Goal: Task Accomplishment & Management: Manage account settings

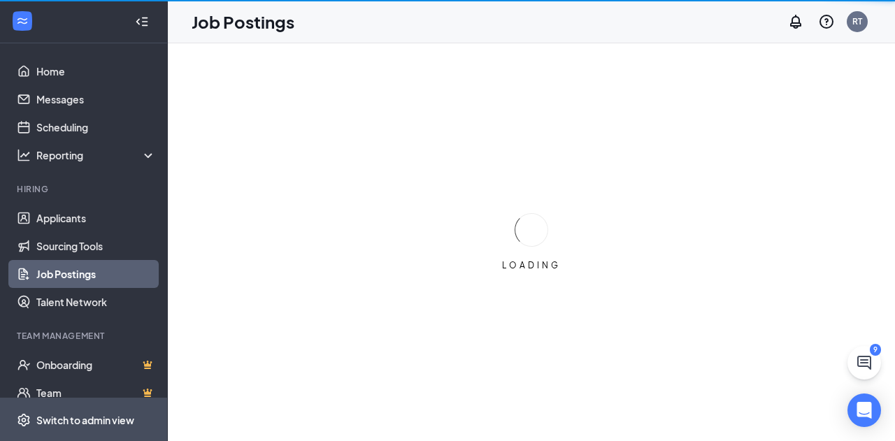
click at [65, 421] on div "Switch to admin view" at bounding box center [85, 420] width 98 height 14
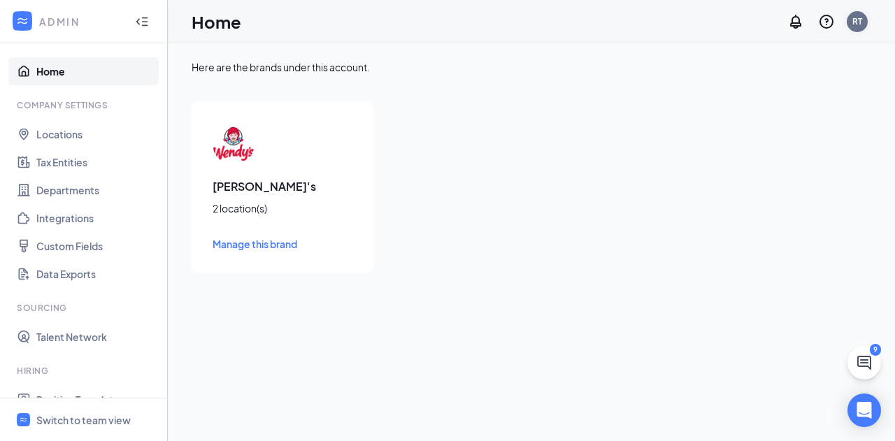
click at [854, 24] on div "RT" at bounding box center [857, 21] width 10 height 12
click at [751, 186] on link "Switch account" at bounding box center [746, 179] width 70 height 13
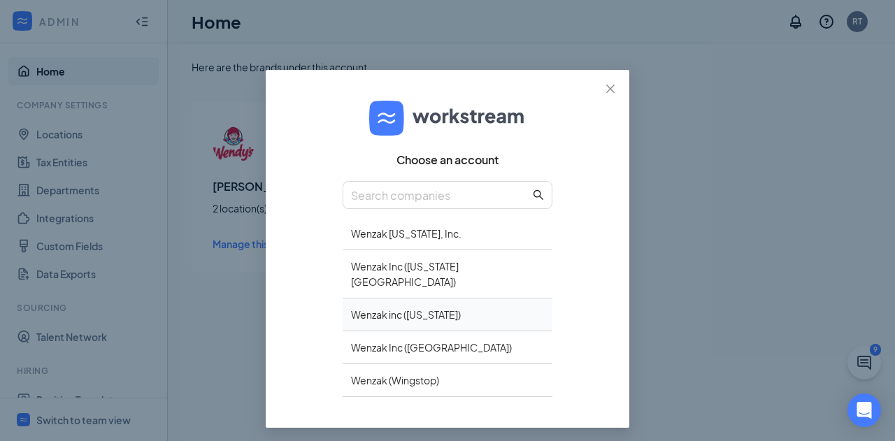
click at [403, 298] on div "Wenzak inc (Iowa)" at bounding box center [447, 314] width 210 height 33
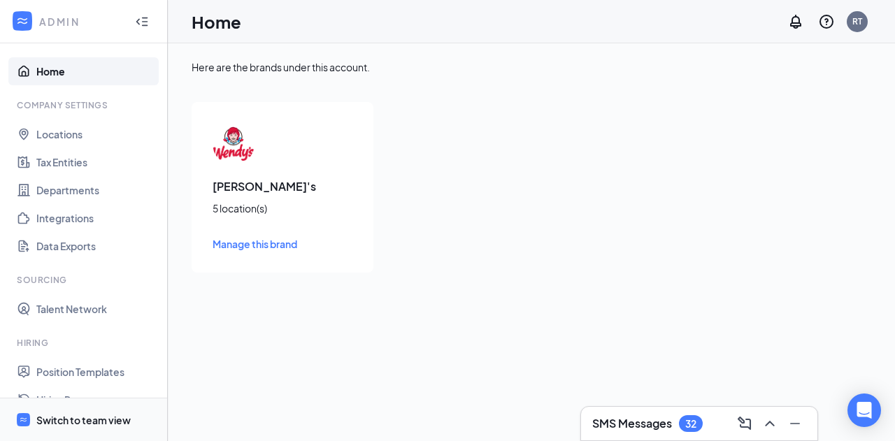
click at [80, 423] on div "Switch to team view" at bounding box center [83, 420] width 94 height 14
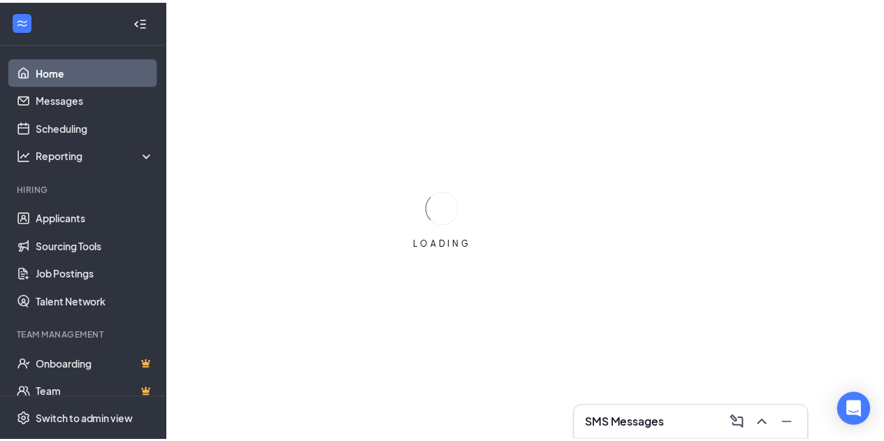
scroll to position [133, 0]
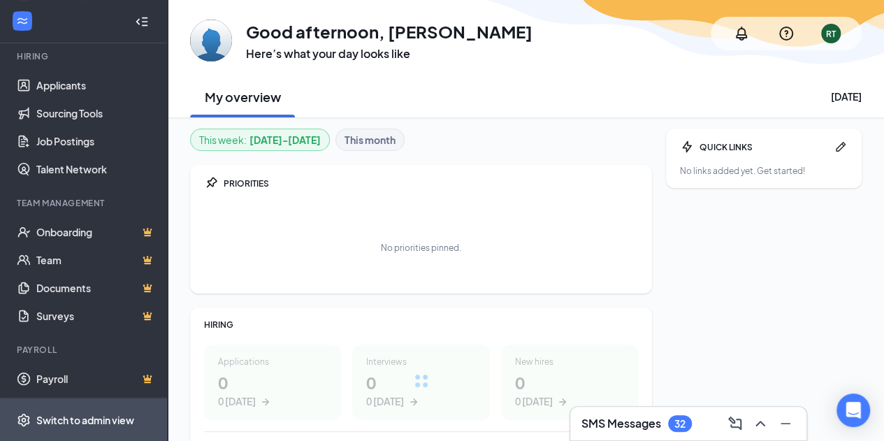
click at [89, 417] on div "Switch to admin view" at bounding box center [85, 420] width 98 height 14
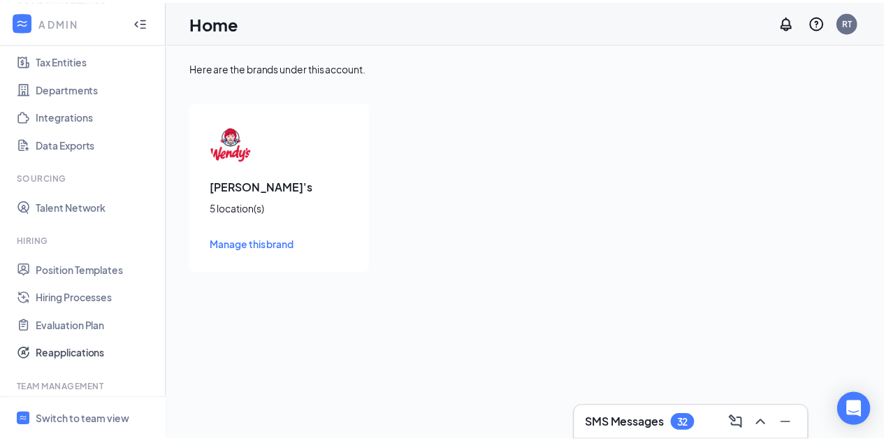
scroll to position [231, 0]
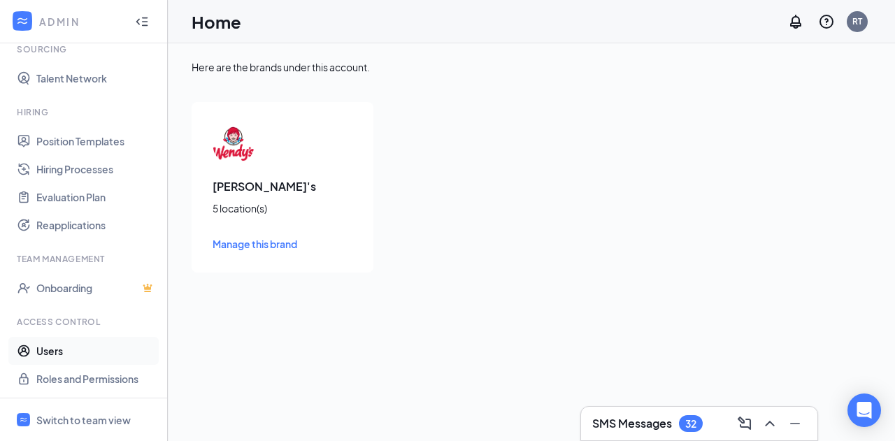
click at [45, 347] on link "Users" at bounding box center [96, 351] width 120 height 28
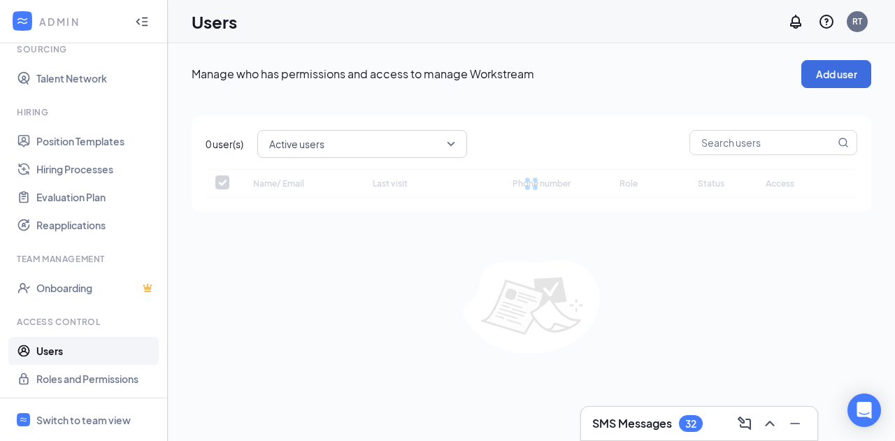
checkbox input "false"
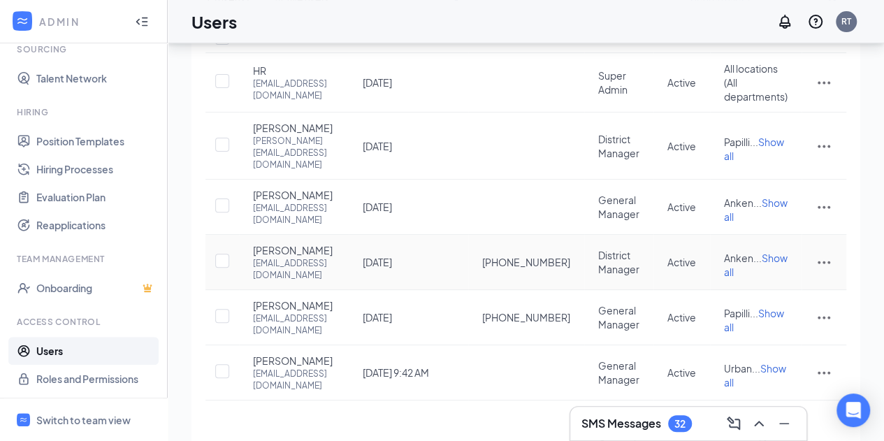
scroll to position [135, 0]
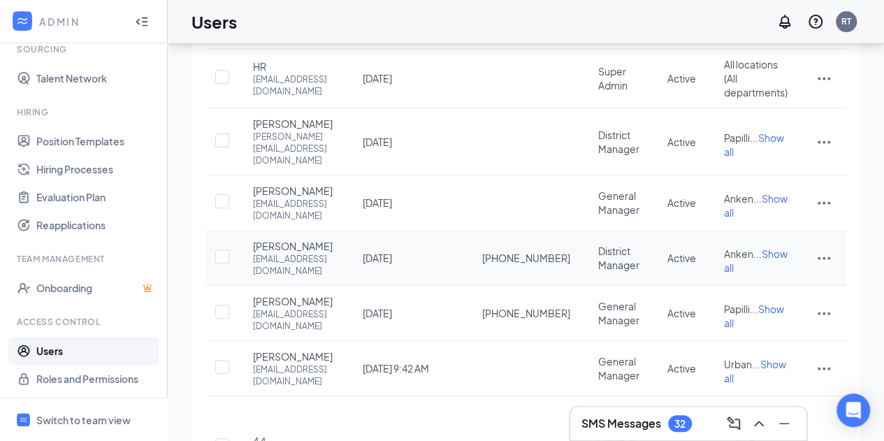
click at [821, 250] on icon "ActionsIcon" at bounding box center [824, 258] width 17 height 17
click at [765, 255] on span "Edit user" at bounding box center [754, 258] width 40 height 13
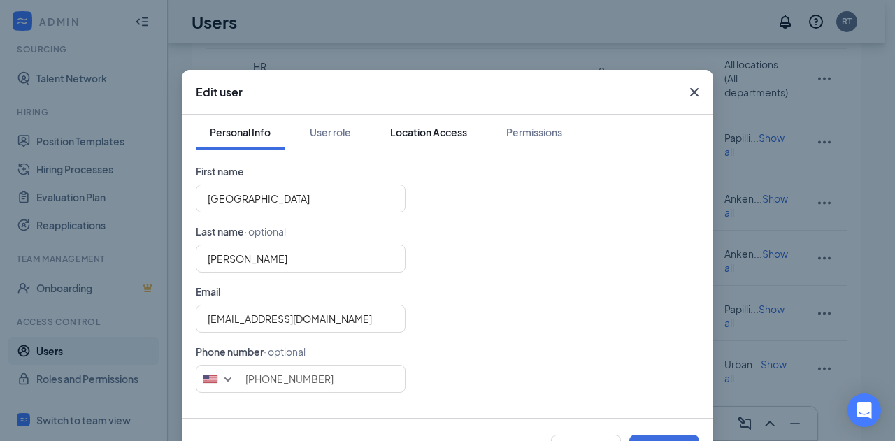
click at [435, 131] on div "Location Access" at bounding box center [428, 132] width 77 height 14
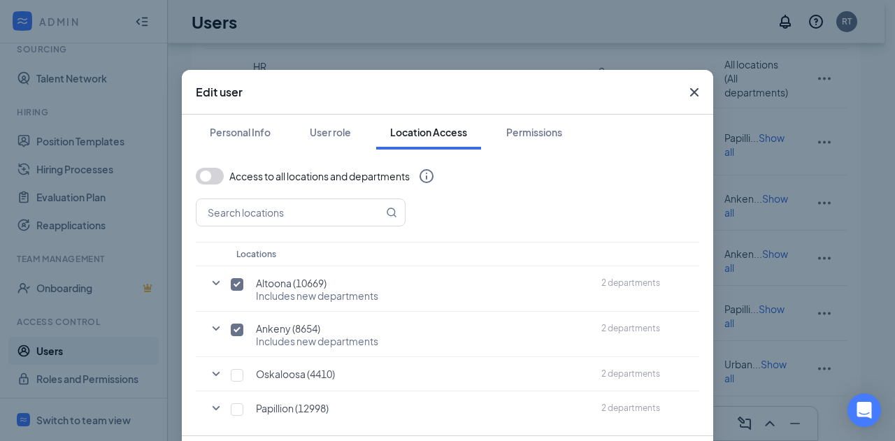
click at [690, 90] on icon "Cross" at bounding box center [694, 92] width 8 height 8
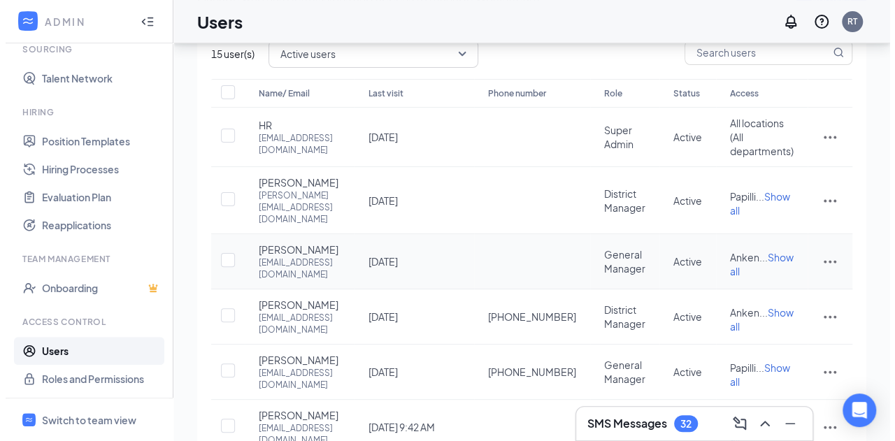
scroll to position [0, 0]
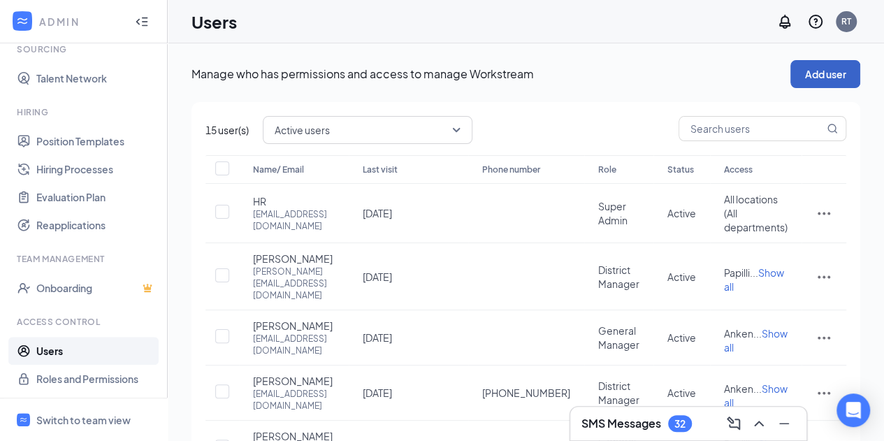
click at [805, 77] on button "Add user" at bounding box center [825, 74] width 70 height 28
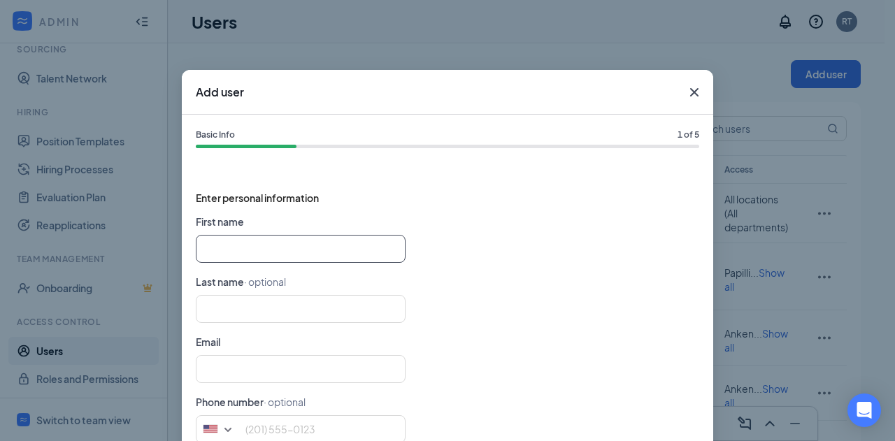
click at [270, 241] on input "text" at bounding box center [301, 249] width 210 height 28
type input "Sydney"
click at [428, 335] on form "First name Sydney Last name · optional Email Phone number · optional United Sta…" at bounding box center [447, 334] width 503 height 240
click at [282, 380] on input "text" at bounding box center [301, 369] width 210 height 28
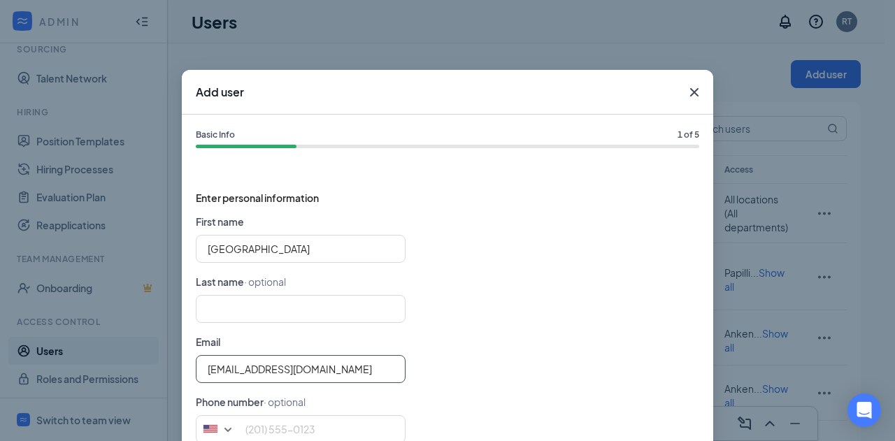
scroll to position [103, 0]
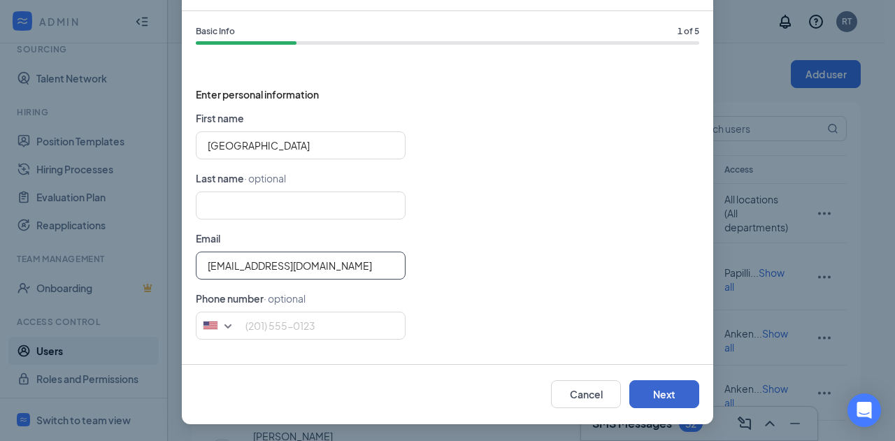
type input "altoona@wenzak.com"
click at [666, 391] on button "Next" at bounding box center [664, 394] width 70 height 28
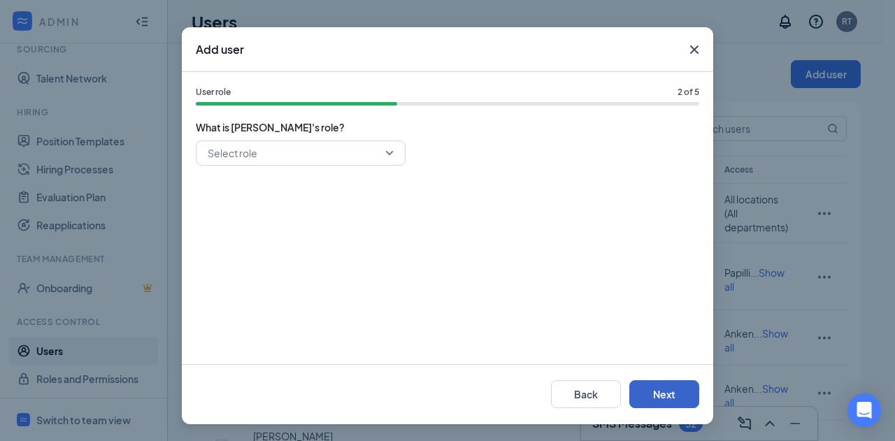
scroll to position [42, 0]
click at [382, 136] on div "User role 2 of 5 What is Sydney's role? Select role" at bounding box center [447, 219] width 531 height 292
click at [382, 154] on input "search" at bounding box center [295, 154] width 183 height 24
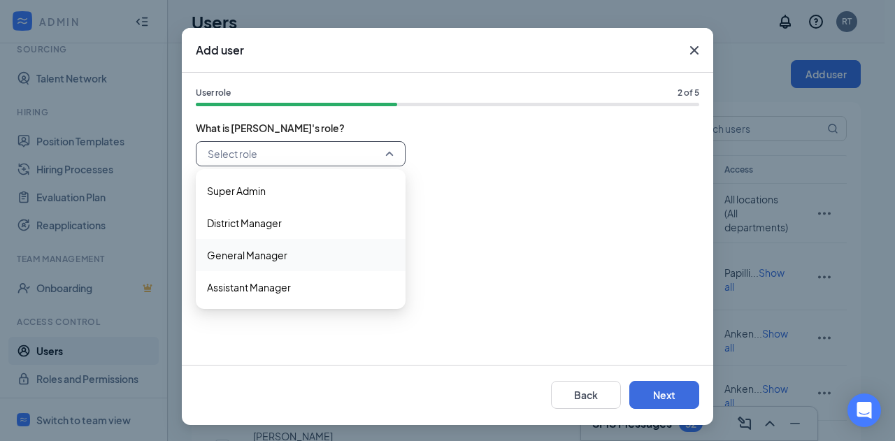
click at [243, 254] on span "General Manager" at bounding box center [247, 254] width 80 height 15
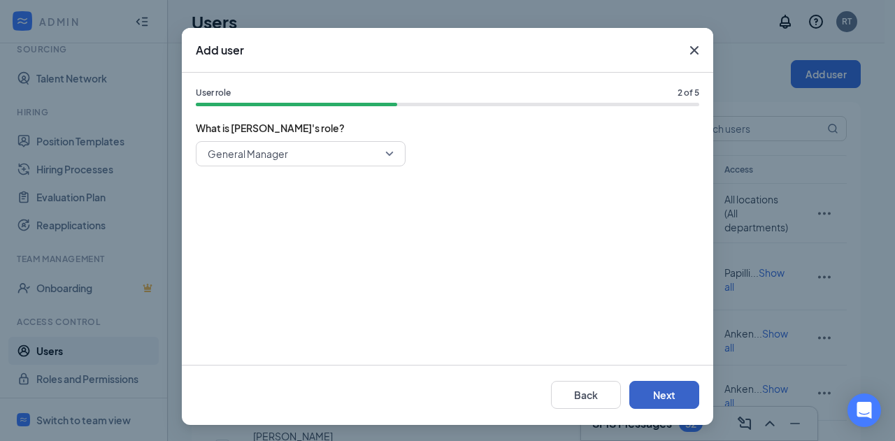
click at [659, 392] on button "Next" at bounding box center [664, 395] width 70 height 28
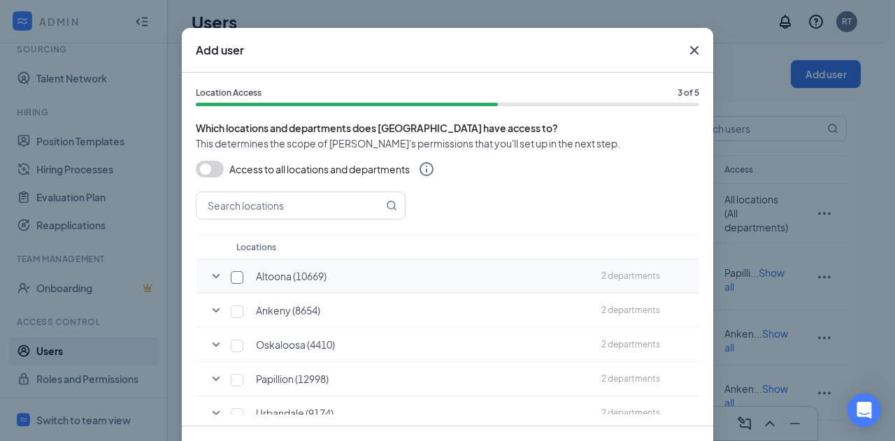
click at [231, 277] on input "checkbox" at bounding box center [237, 277] width 13 height 13
checkbox input "true"
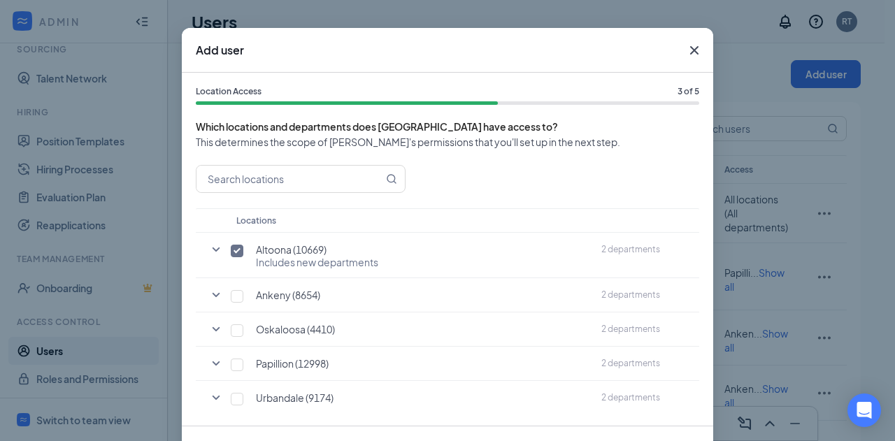
scroll to position [2, 0]
click at [212, 248] on icon "SmallChevronDown" at bounding box center [216, 248] width 17 height 17
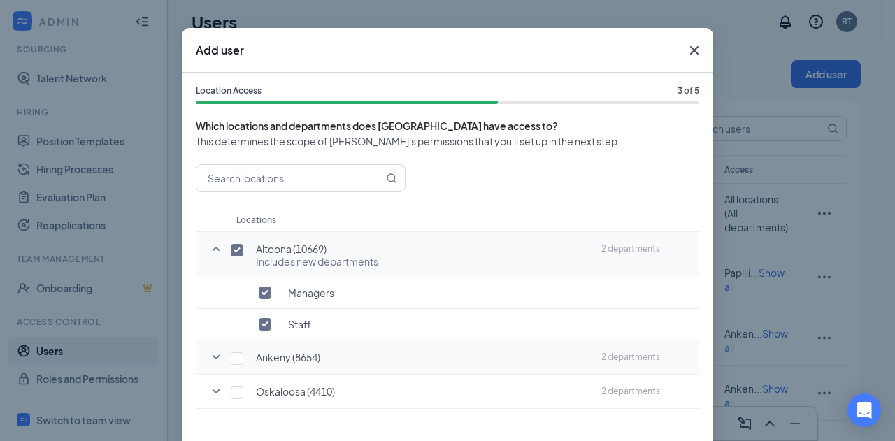
scroll to position [88, 0]
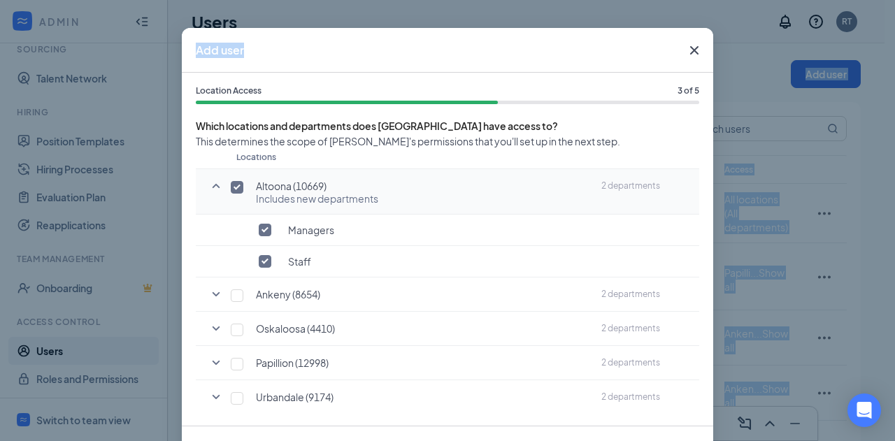
drag, startPoint x: 591, startPoint y: 44, endPoint x: 576, endPoint y: -84, distance: 128.8
click at [576, 0] on html "ADMIN Home Company Settings Locations Tax Entities Departments Integrations Dat…" at bounding box center [447, 220] width 895 height 441
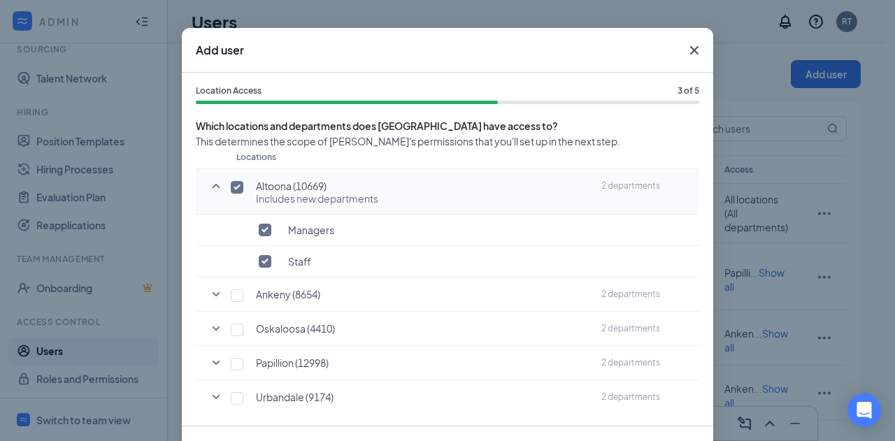
scroll to position [60, 0]
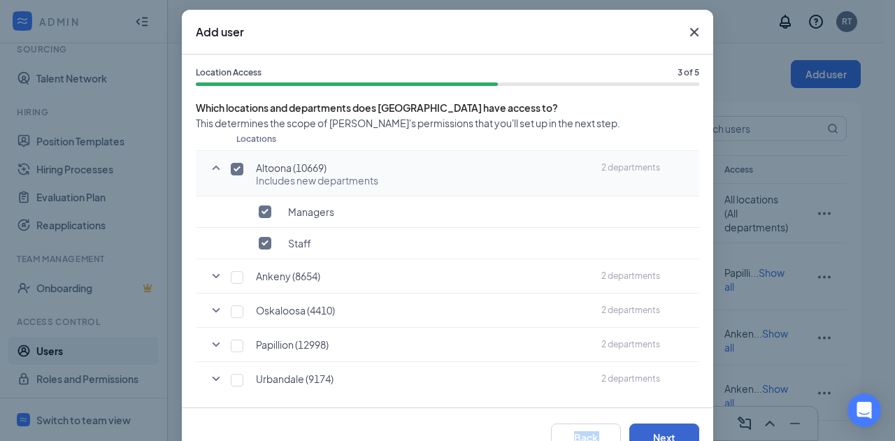
drag, startPoint x: 385, startPoint y: 432, endPoint x: 642, endPoint y: 434, distance: 257.2
click at [642, 434] on div "Back Next" at bounding box center [447, 437] width 531 height 60
click at [659, 427] on button "Next" at bounding box center [664, 438] width 70 height 28
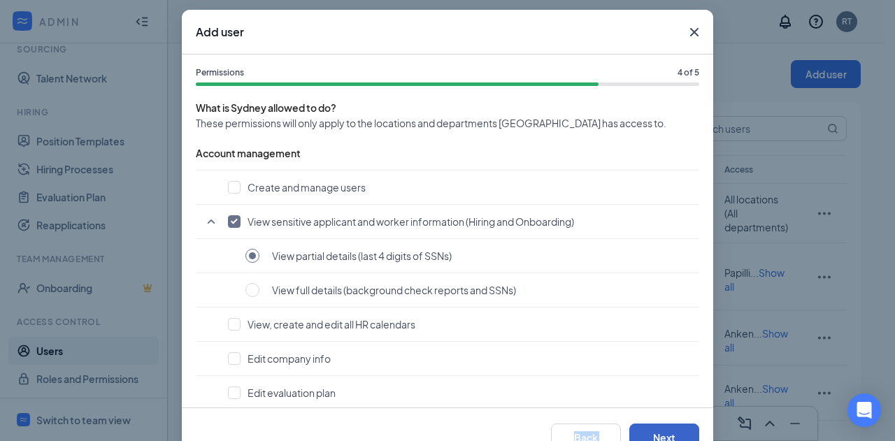
click at [659, 427] on button "Next" at bounding box center [664, 438] width 70 height 28
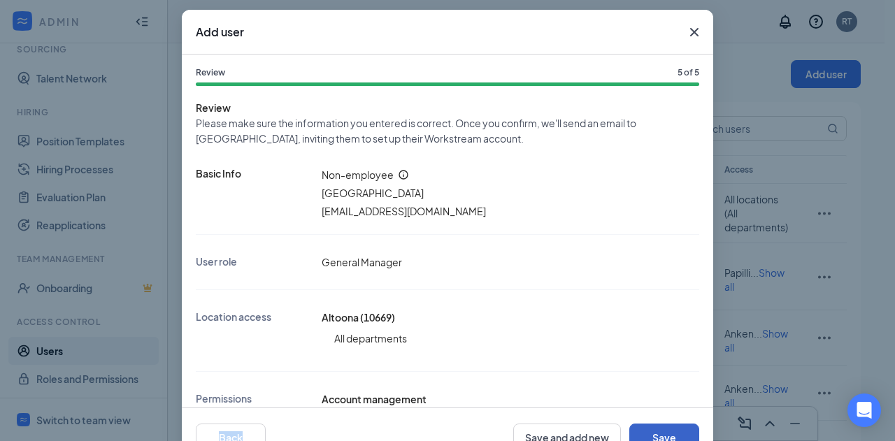
click at [659, 427] on button "Save" at bounding box center [664, 438] width 70 height 28
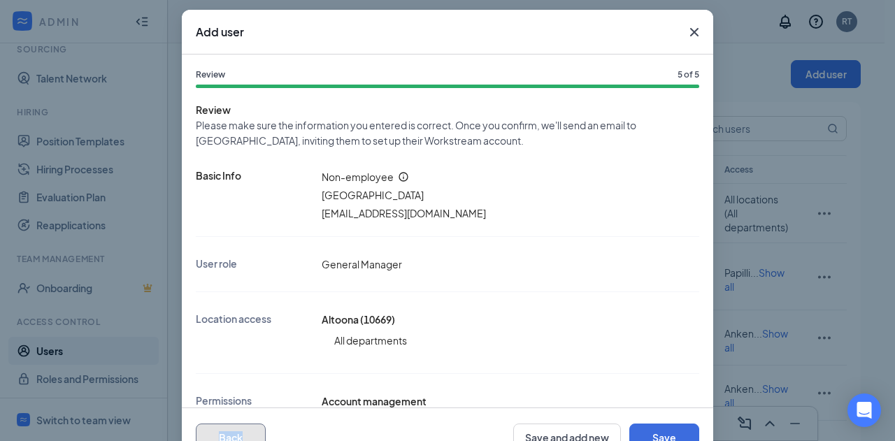
click at [226, 432] on button "Back" at bounding box center [231, 438] width 70 height 28
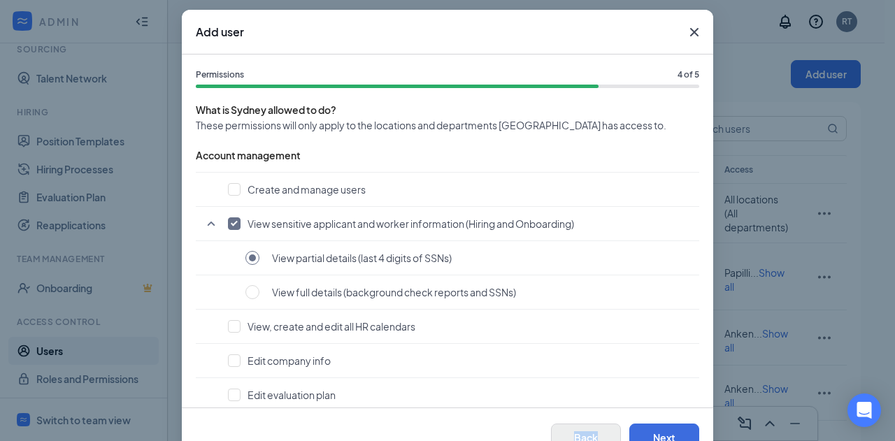
click at [226, 432] on div "Back Next" at bounding box center [447, 438] width 503 height 28
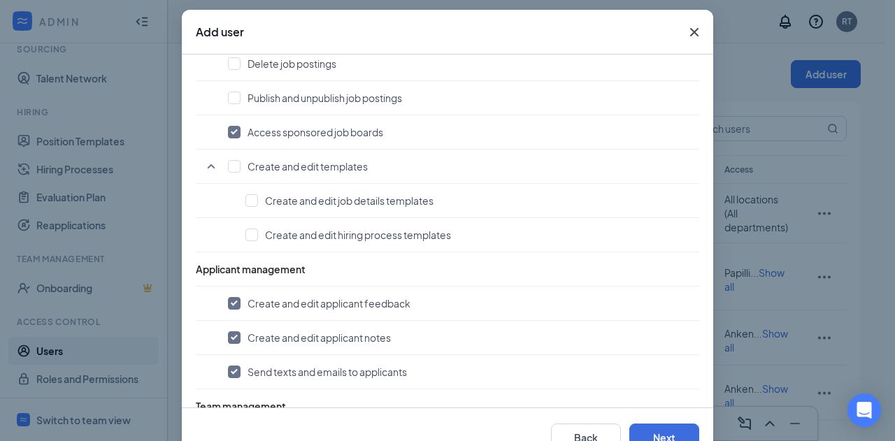
scroll to position [711, 0]
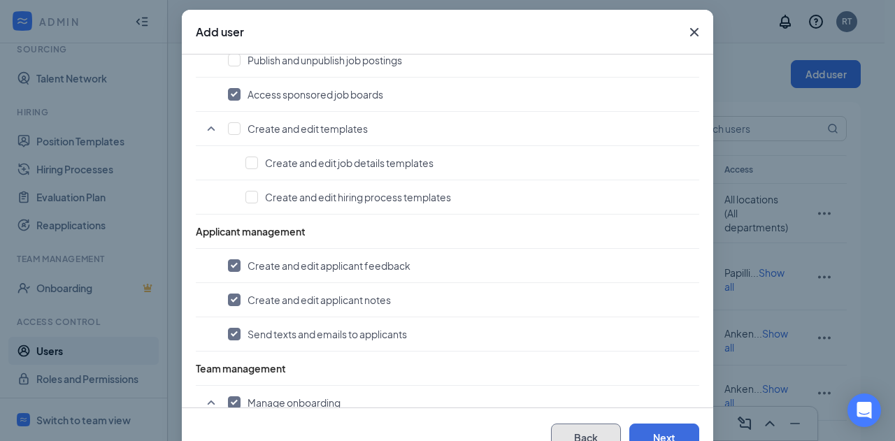
click at [581, 438] on button "Back" at bounding box center [586, 438] width 70 height 28
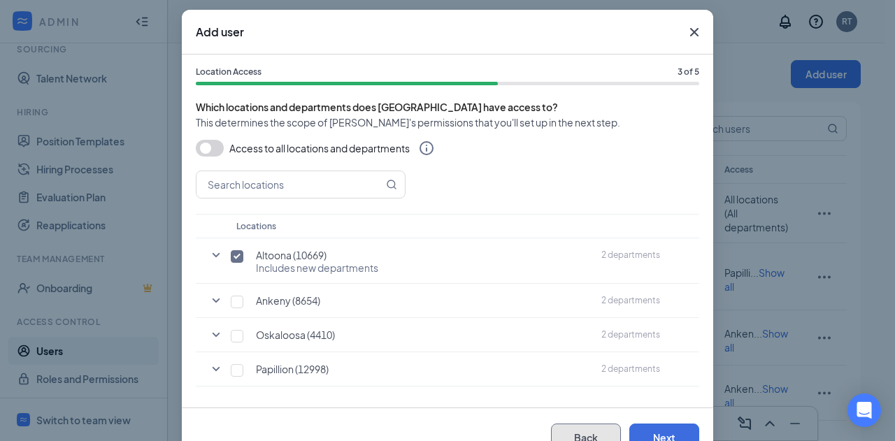
scroll to position [2, 0]
click at [588, 430] on button "Back" at bounding box center [586, 438] width 70 height 28
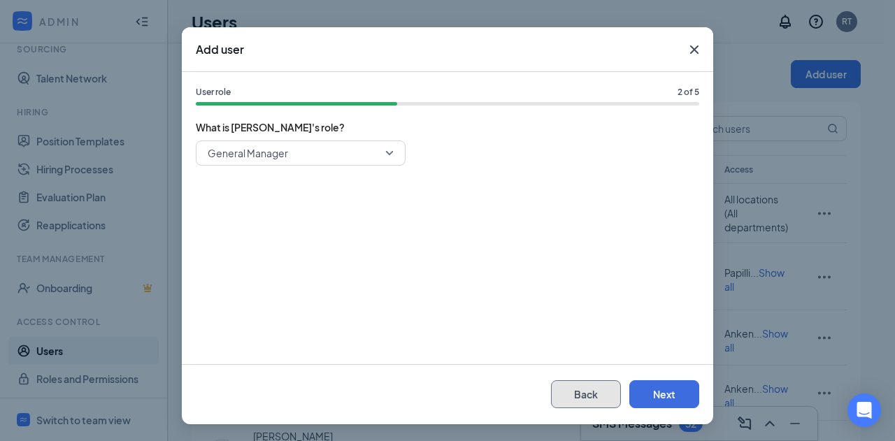
scroll to position [42, 0]
click at [588, 430] on div "Add user User role 2 of 5 What is Sydney's role? General Manager Back Next" at bounding box center [447, 220] width 895 height 441
click at [580, 391] on button "Back" at bounding box center [586, 395] width 70 height 28
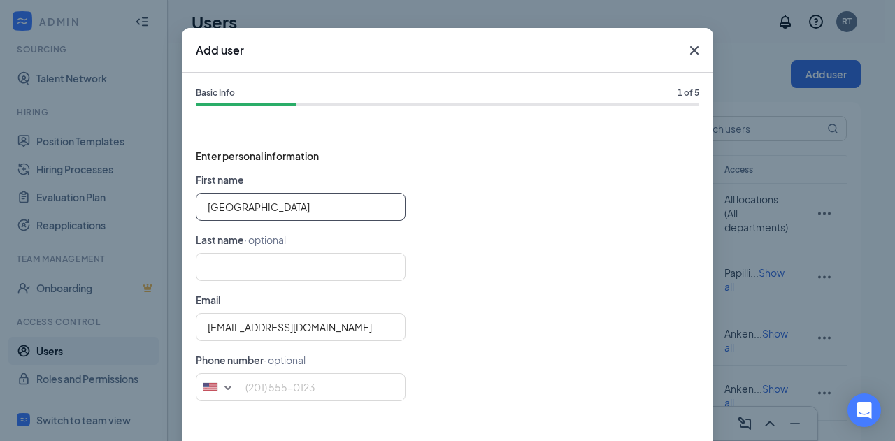
drag, startPoint x: 268, startPoint y: 210, endPoint x: 93, endPoint y: 189, distance: 176.7
click at [93, 189] on div "Add user Basic Info 1 of 5 Enter personal information First name Sydney Last na…" at bounding box center [447, 220] width 895 height 441
type input "GM"
type input "A"
type input "GM"
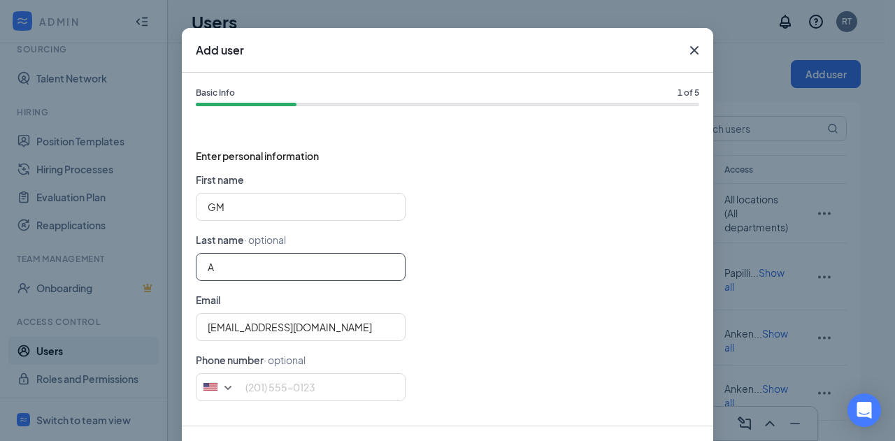
click at [224, 269] on input "A" at bounding box center [301, 267] width 210 height 28
click at [243, 194] on input "GM" at bounding box center [301, 207] width 210 height 28
type input "GM"
type input "S"
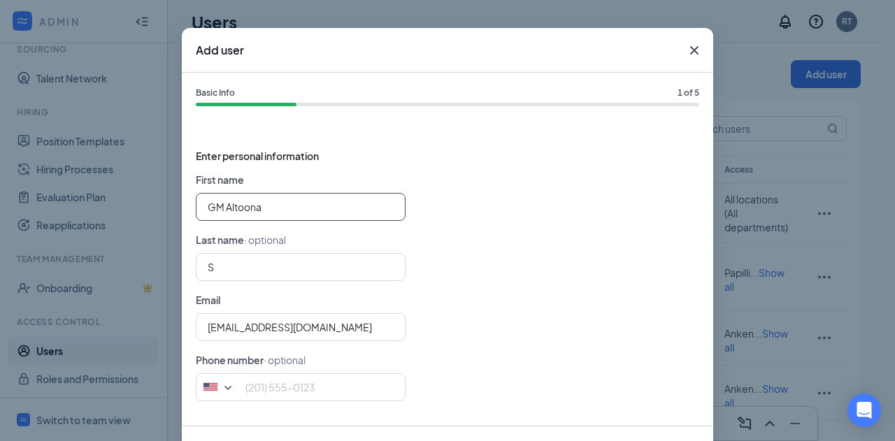
type input "GM Altoona"
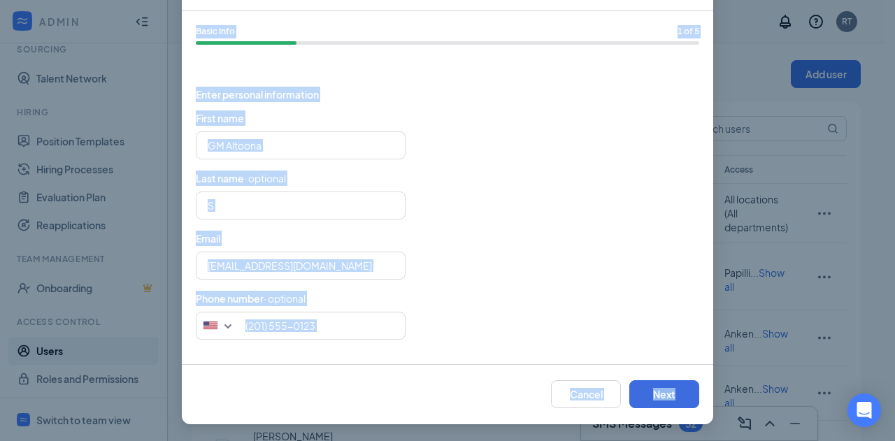
drag, startPoint x: 684, startPoint y: 427, endPoint x: 594, endPoint y: 474, distance: 101.0
click at [594, 440] on html "ADMIN Home Company Settings Locations Tax Entities Departments Integrations Dat…" at bounding box center [447, 220] width 895 height 441
click at [672, 395] on button "Next" at bounding box center [664, 394] width 70 height 28
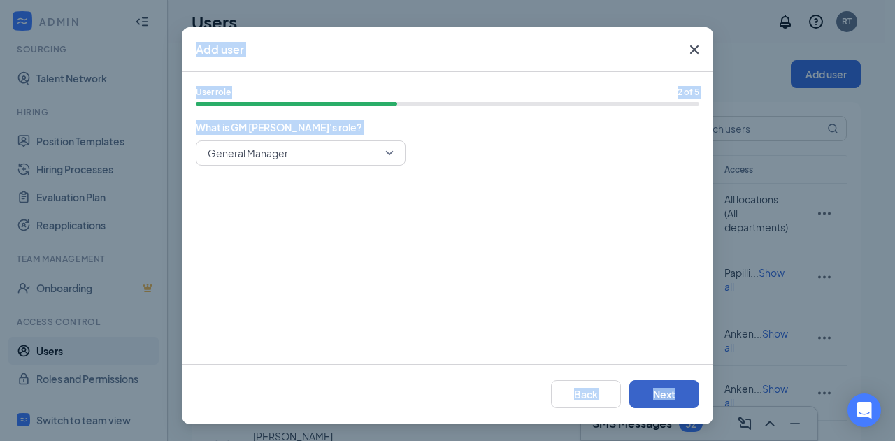
scroll to position [42, 0]
click at [672, 395] on button "Next" at bounding box center [664, 395] width 70 height 28
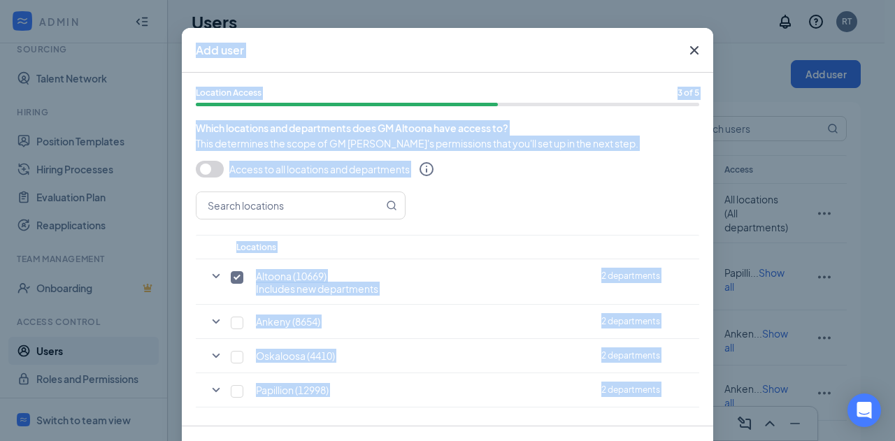
scroll to position [103, 0]
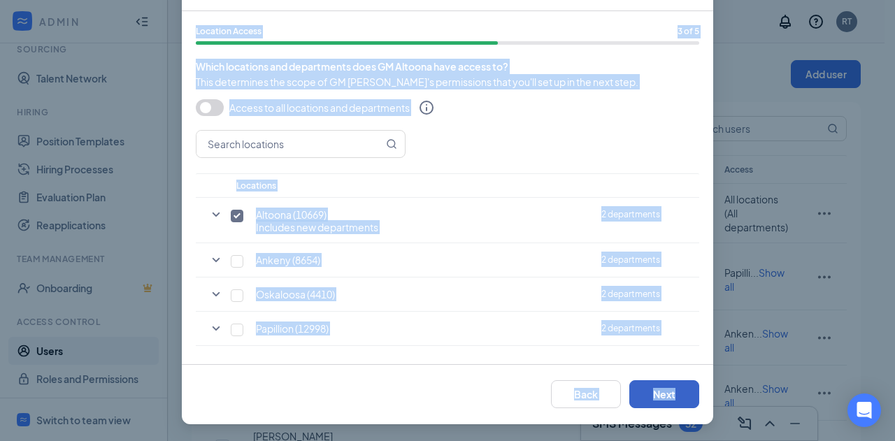
click at [672, 395] on button "Next" at bounding box center [664, 394] width 70 height 28
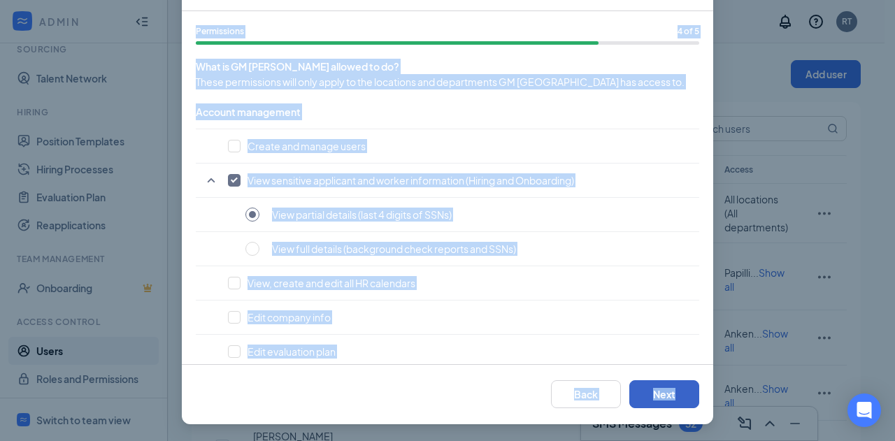
click at [672, 395] on button "Next" at bounding box center [664, 394] width 70 height 28
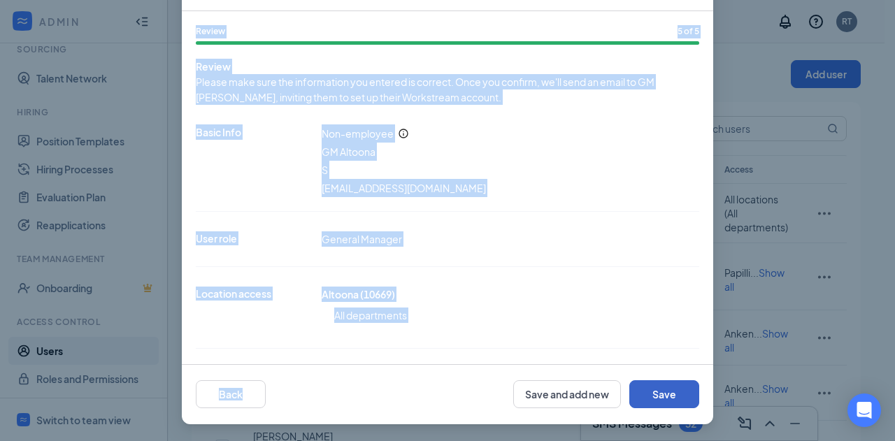
click at [672, 395] on button "Save" at bounding box center [664, 394] width 70 height 28
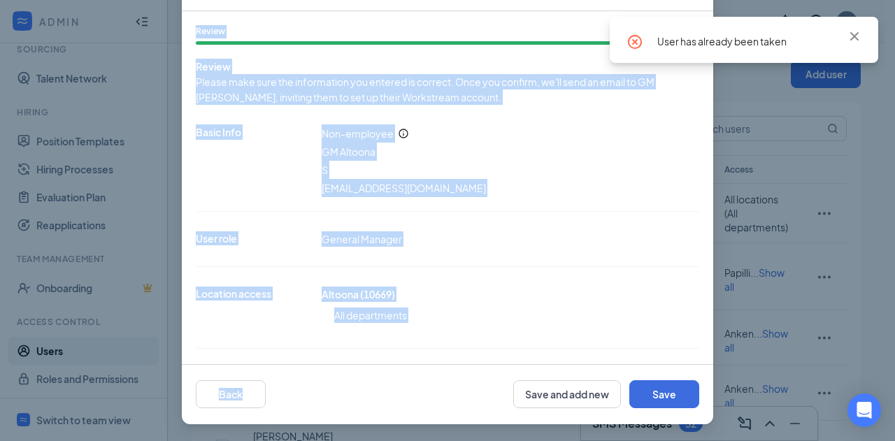
click at [831, 92] on div "Add user Review 5 of 5 Review Please make sure the information you entered is c…" at bounding box center [447, 220] width 895 height 441
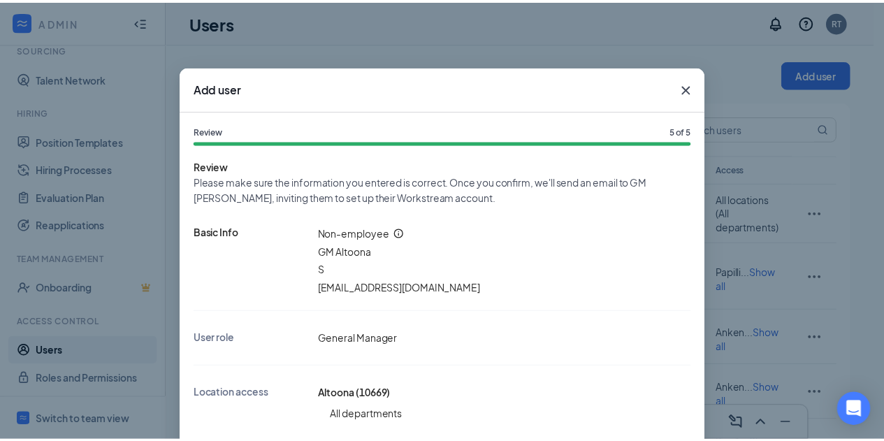
scroll to position [0, 0]
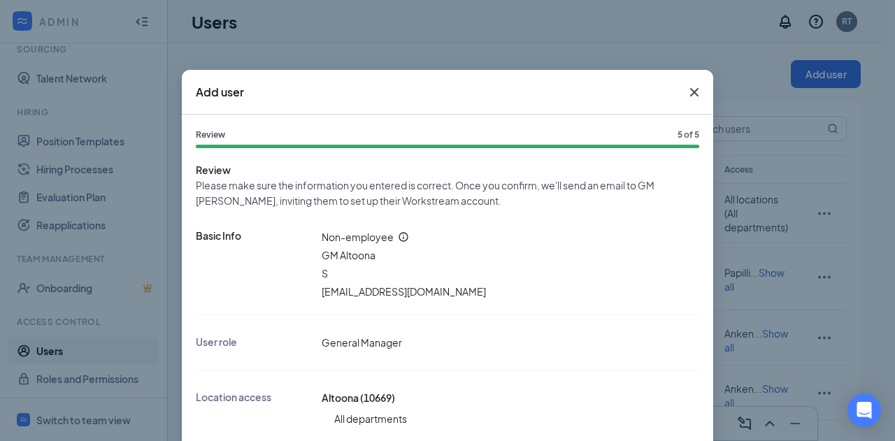
click at [688, 87] on icon "Cross" at bounding box center [694, 92] width 17 height 17
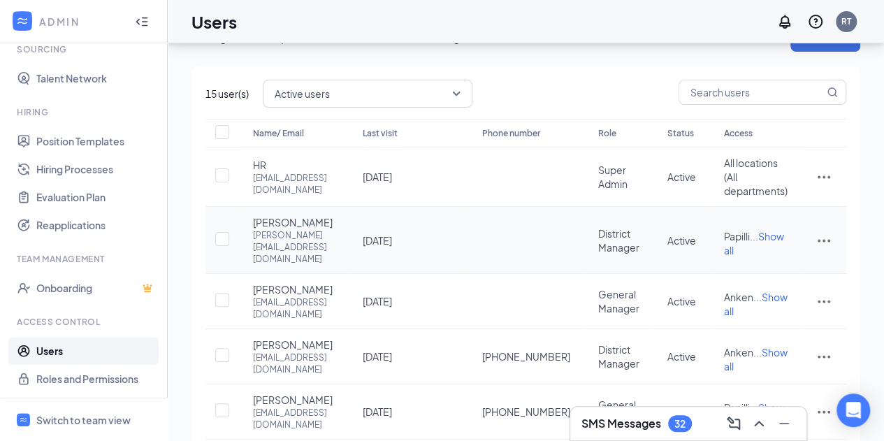
scroll to position [38, 0]
click at [453, 89] on span "Active users" at bounding box center [368, 92] width 186 height 24
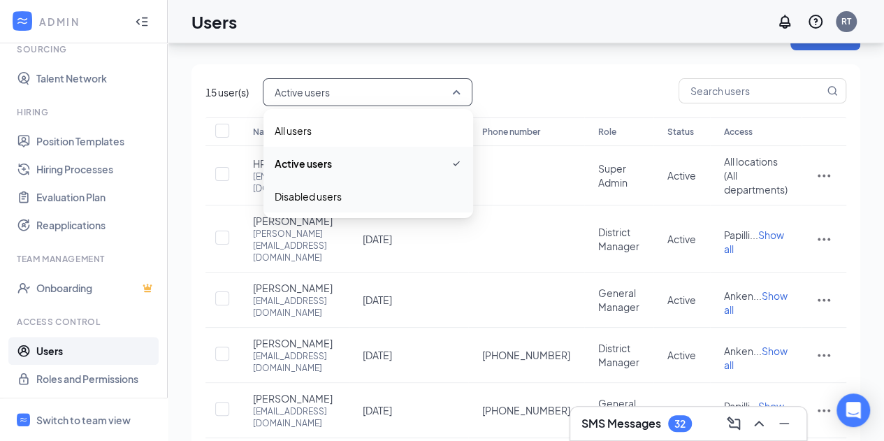
click at [327, 201] on span "Disabled users" at bounding box center [308, 196] width 67 height 15
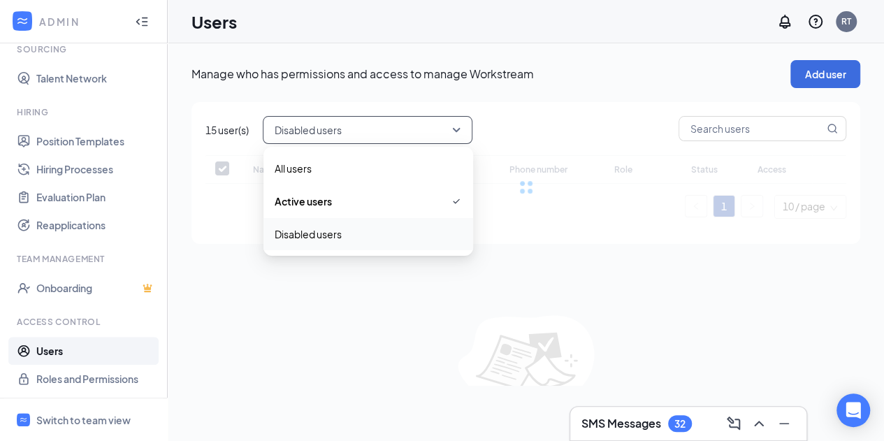
scroll to position [0, 0]
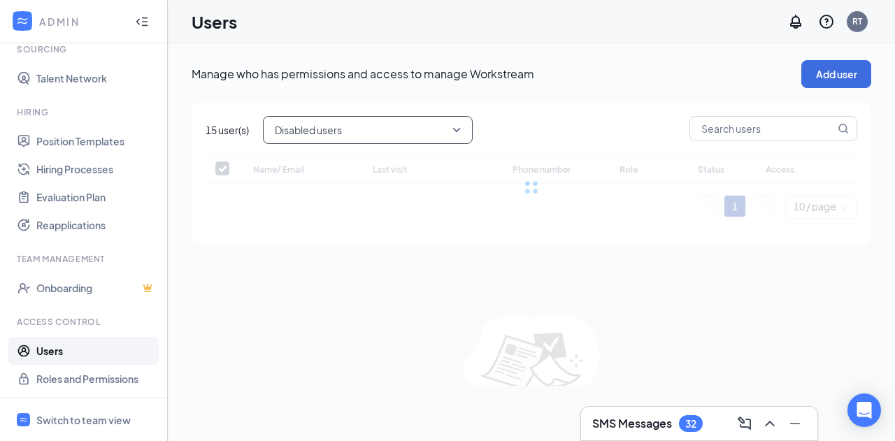
checkbox input "false"
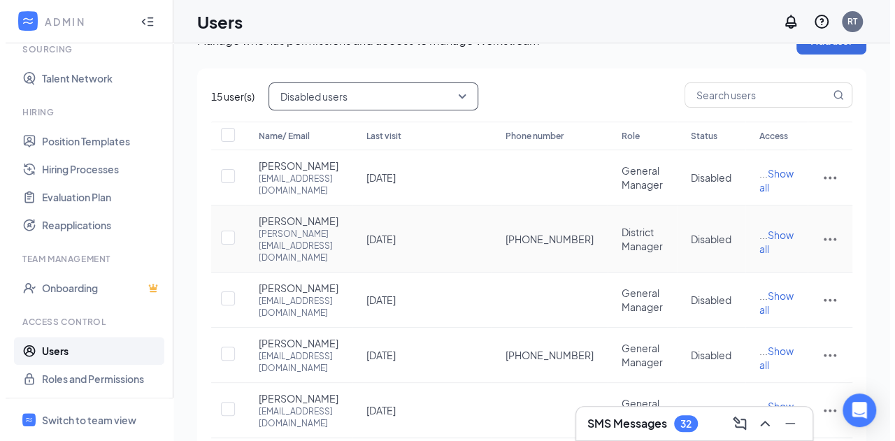
scroll to position [34, 0]
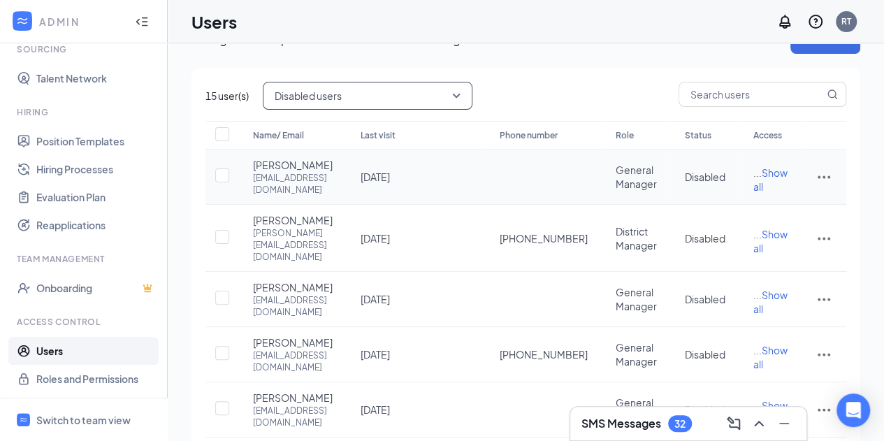
click at [828, 185] on icon "ActionsIcon" at bounding box center [824, 176] width 17 height 17
click at [749, 214] on span "Edit user" at bounding box center [754, 211] width 40 height 13
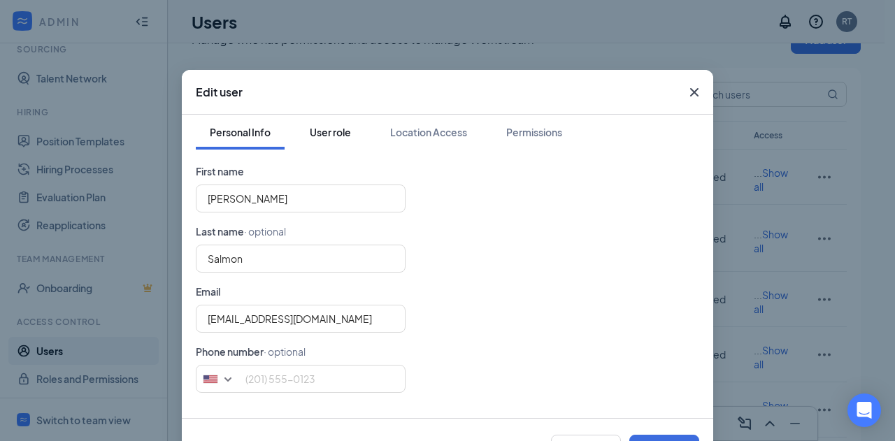
click at [322, 138] on div "User role" at bounding box center [330, 132] width 41 height 14
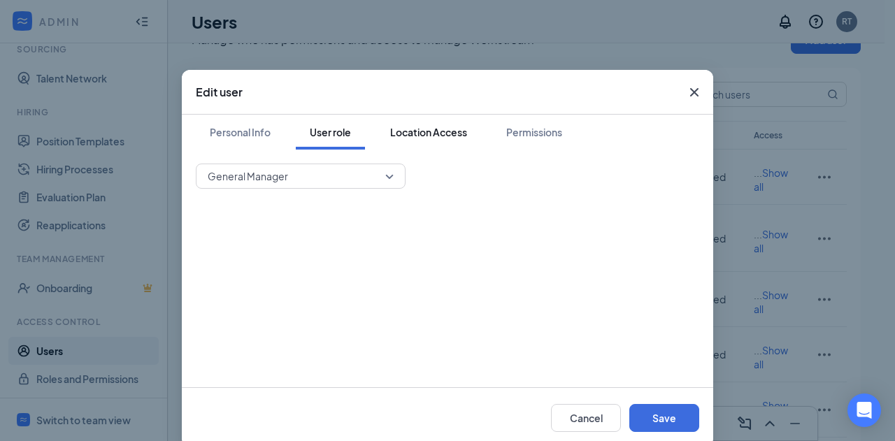
click at [418, 125] on div "Location Access" at bounding box center [428, 132] width 77 height 14
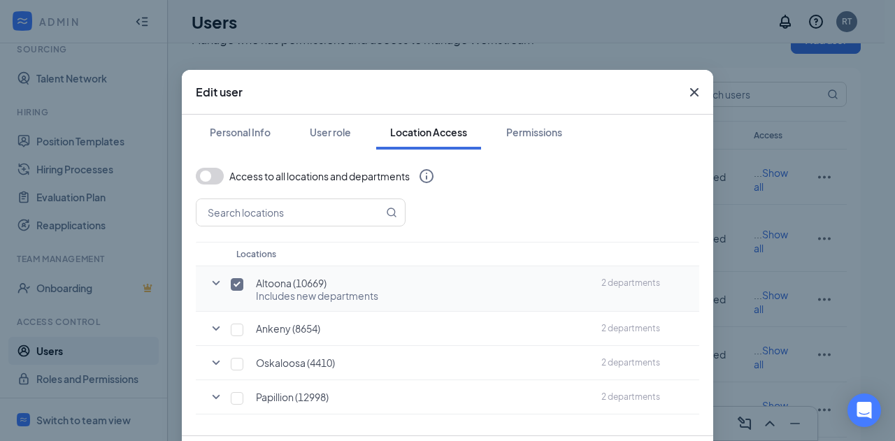
click at [231, 284] on input "checkbox" at bounding box center [237, 284] width 13 height 13
checkbox input "false"
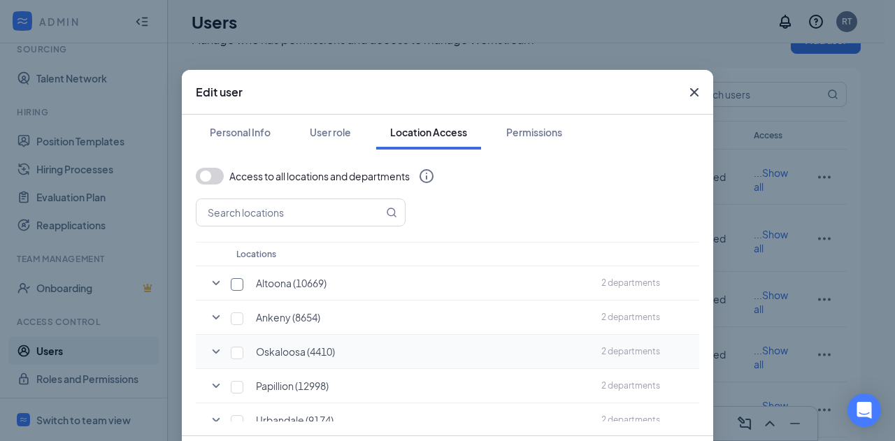
scroll to position [14, 0]
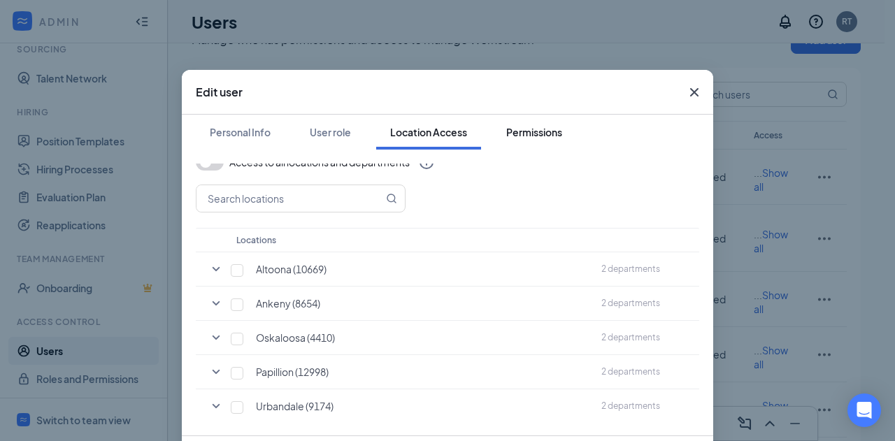
click at [529, 139] on button "Permissions" at bounding box center [534, 132] width 84 height 35
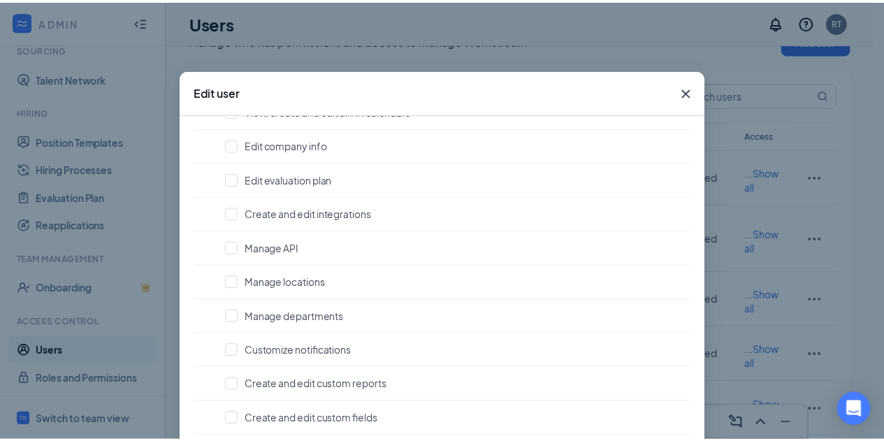
scroll to position [103, 0]
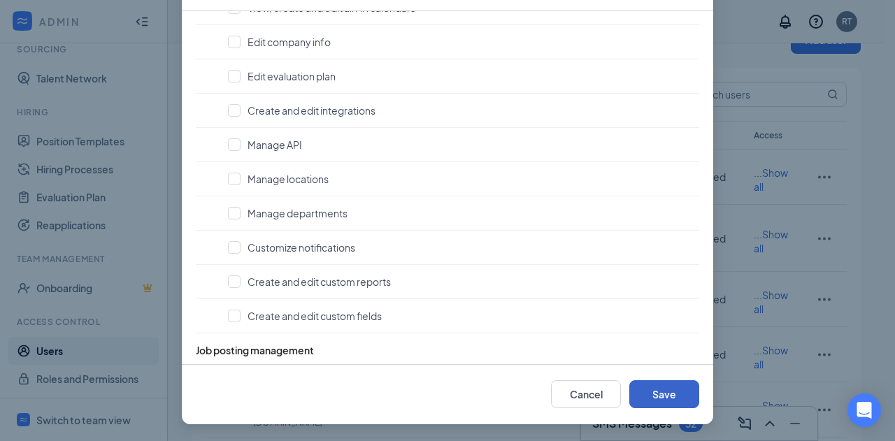
click at [661, 386] on button "Save" at bounding box center [664, 394] width 70 height 28
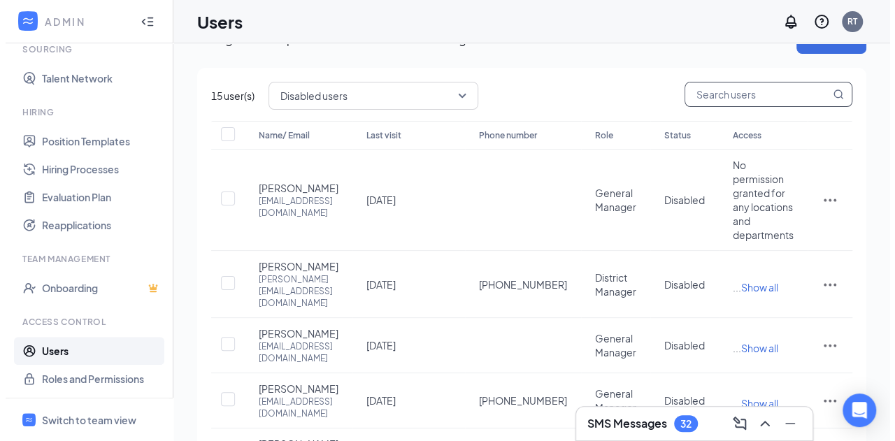
scroll to position [0, 0]
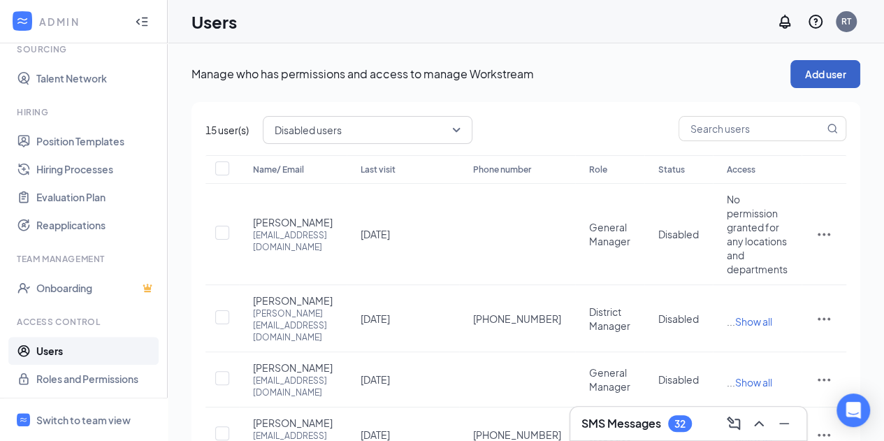
click at [818, 80] on button "Add user" at bounding box center [825, 74] width 70 height 28
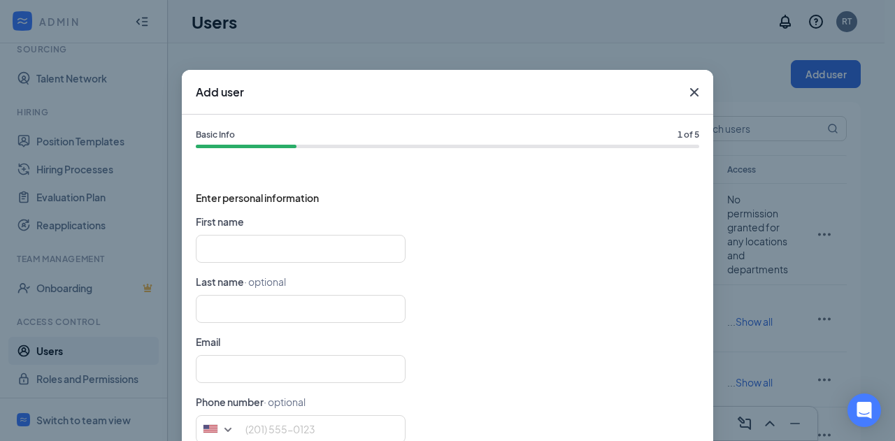
scroll to position [103, 0]
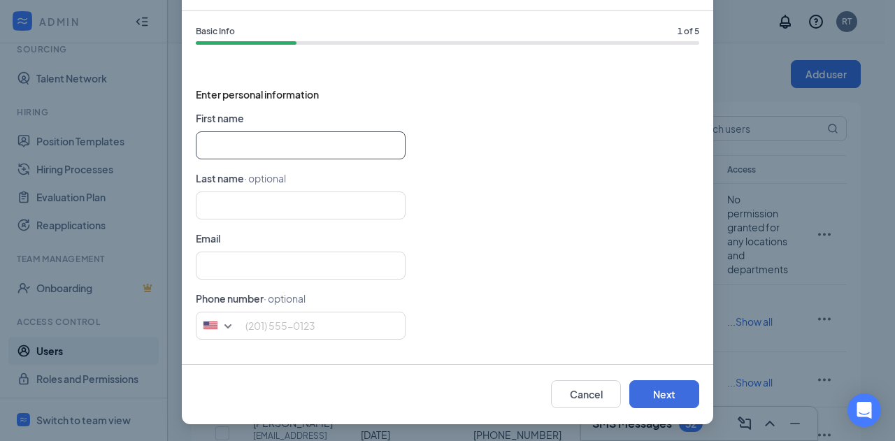
click at [303, 154] on input "text" at bounding box center [301, 145] width 210 height 28
type input "G"
type input "Sydney"
click at [287, 263] on input "text" at bounding box center [301, 266] width 210 height 28
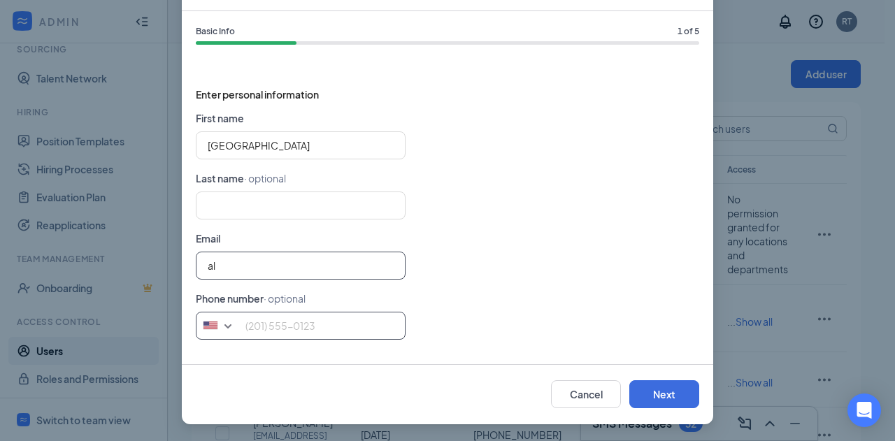
type input "altoona@wenzak.com"
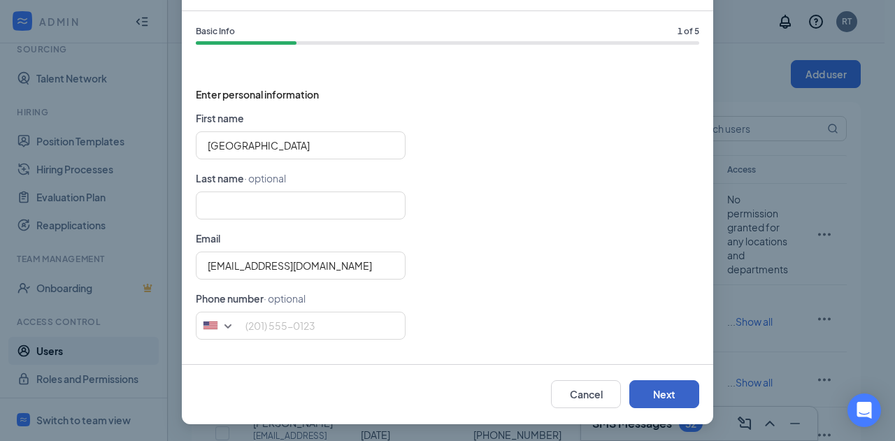
click at [642, 407] on button "Next" at bounding box center [664, 394] width 70 height 28
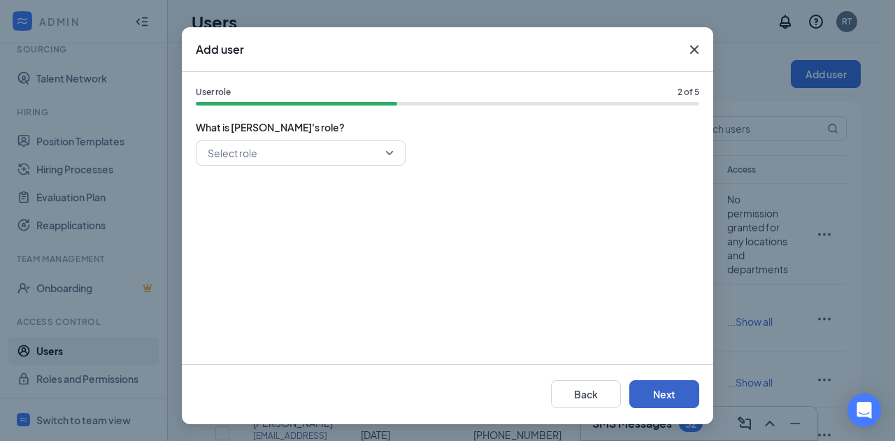
scroll to position [42, 0]
click at [377, 153] on input "search" at bounding box center [295, 154] width 183 height 24
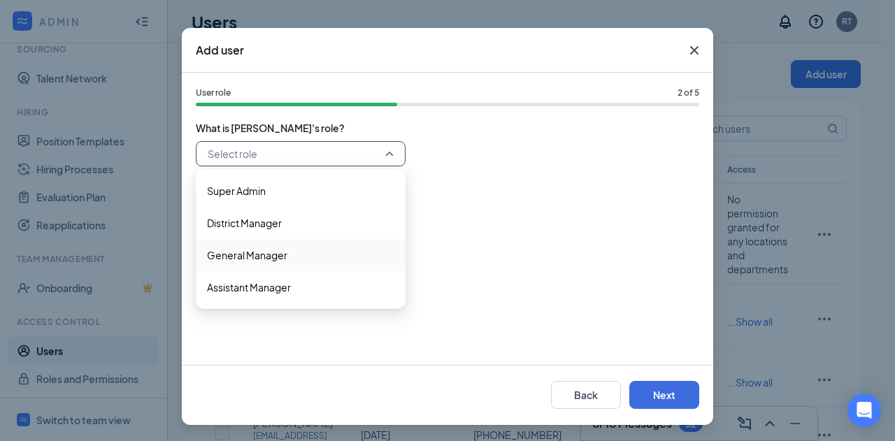
click at [254, 252] on span "General Manager" at bounding box center [247, 254] width 80 height 15
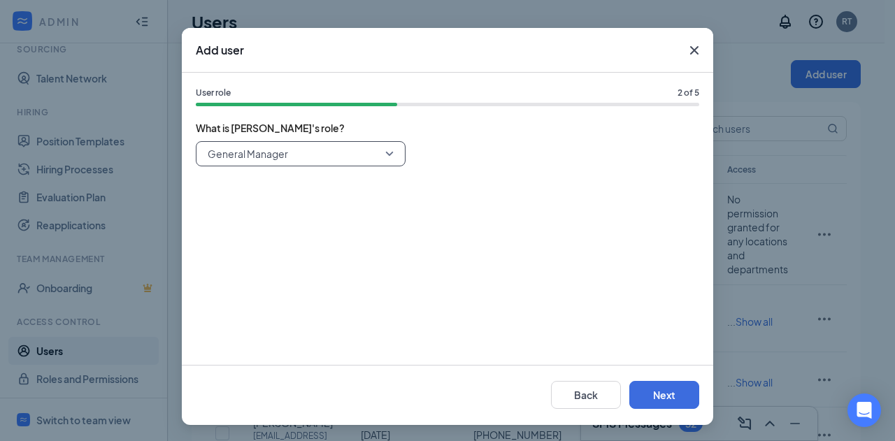
click at [791, 244] on div "Add user User role 2 of 5 What is Sydney's role? 34231 General Manager 34230 34…" at bounding box center [447, 220] width 895 height 441
click at [663, 392] on button "Next" at bounding box center [664, 395] width 70 height 28
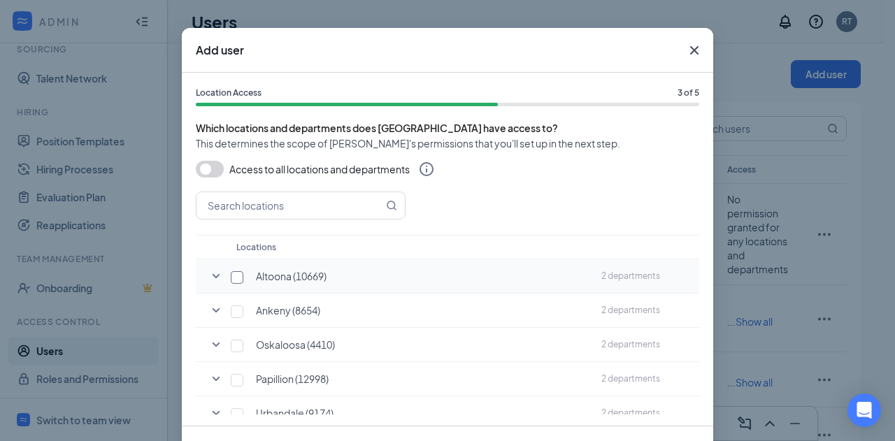
click at [232, 277] on input "checkbox" at bounding box center [237, 277] width 13 height 13
checkbox input "true"
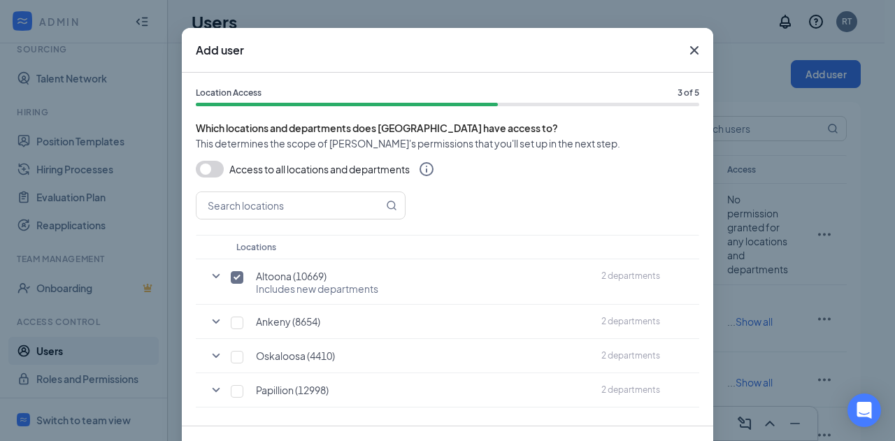
scroll to position [103, 0]
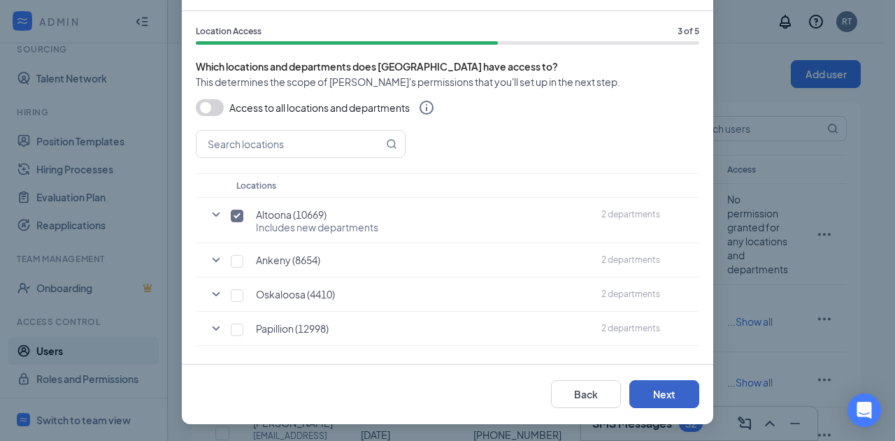
click at [672, 398] on button "Next" at bounding box center [664, 394] width 70 height 28
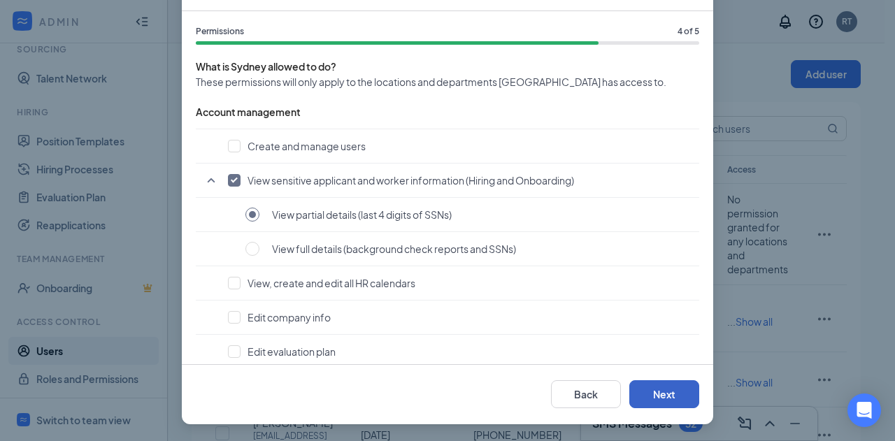
click at [672, 398] on button "Next" at bounding box center [664, 394] width 70 height 28
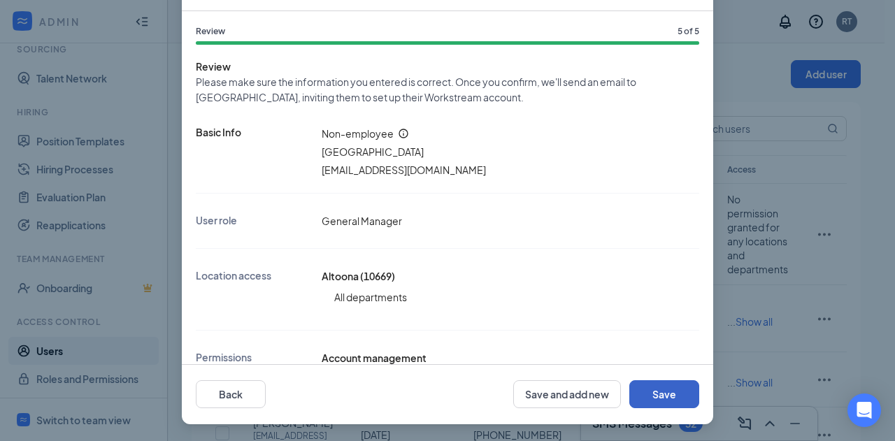
click at [672, 398] on button "Save" at bounding box center [664, 394] width 70 height 28
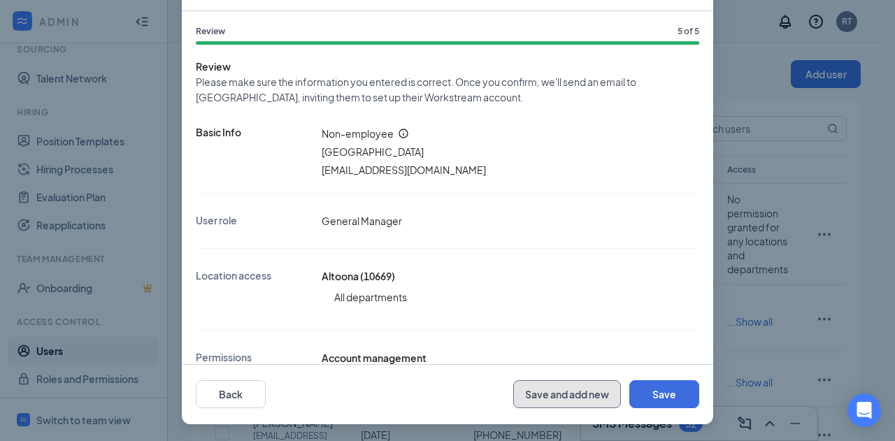
click at [548, 392] on button "Save and add new" at bounding box center [567, 394] width 108 height 28
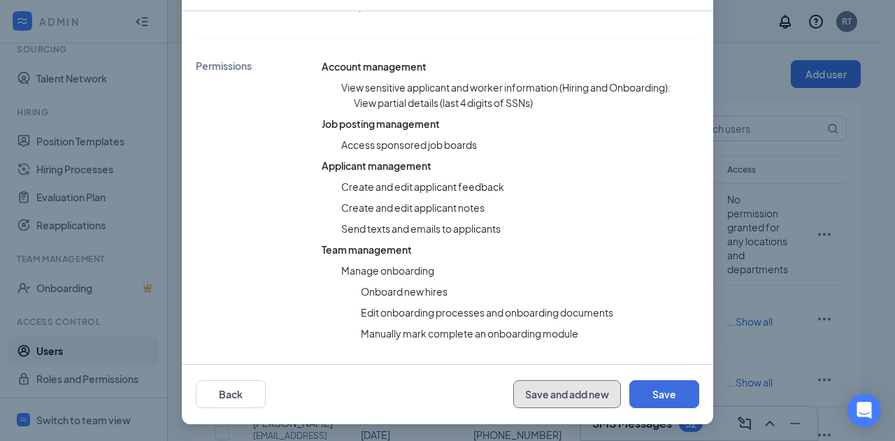
scroll to position [361, 0]
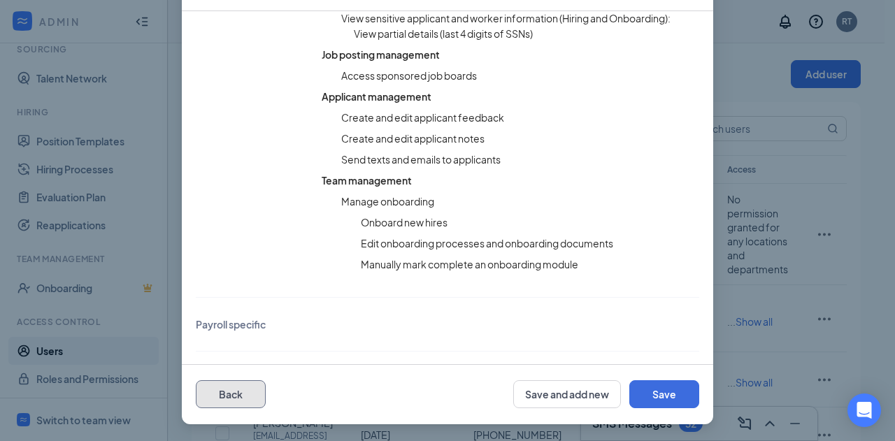
click at [232, 389] on button "Back" at bounding box center [231, 394] width 70 height 28
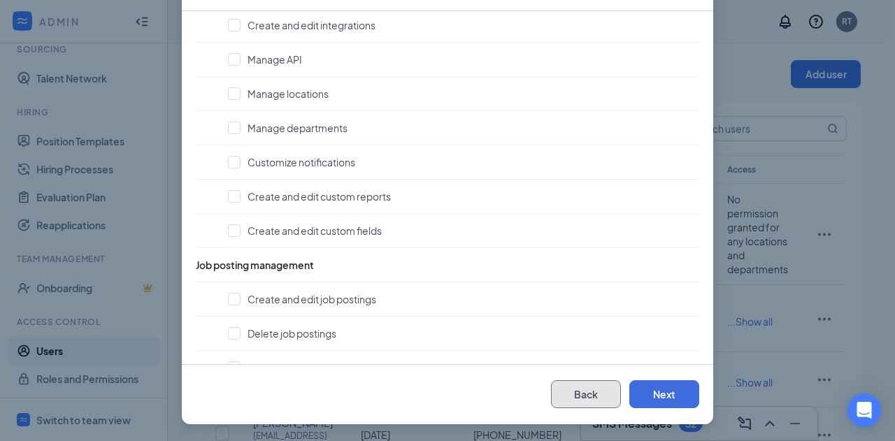
scroll to position [345, 0]
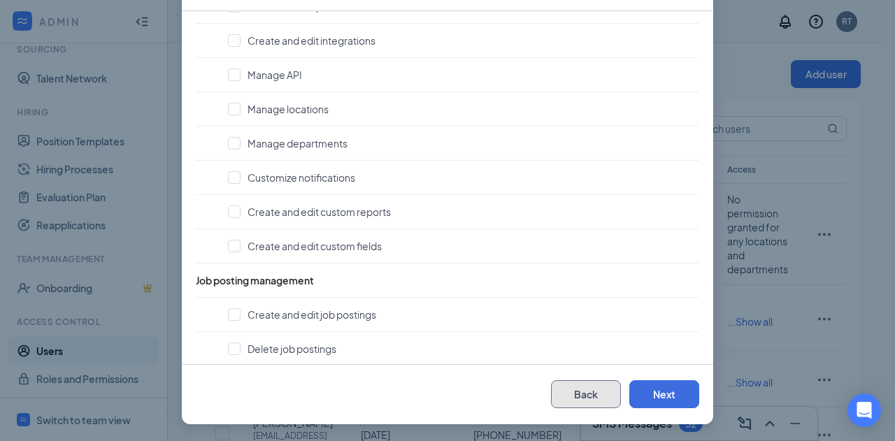
click at [561, 388] on button "Back" at bounding box center [586, 394] width 70 height 28
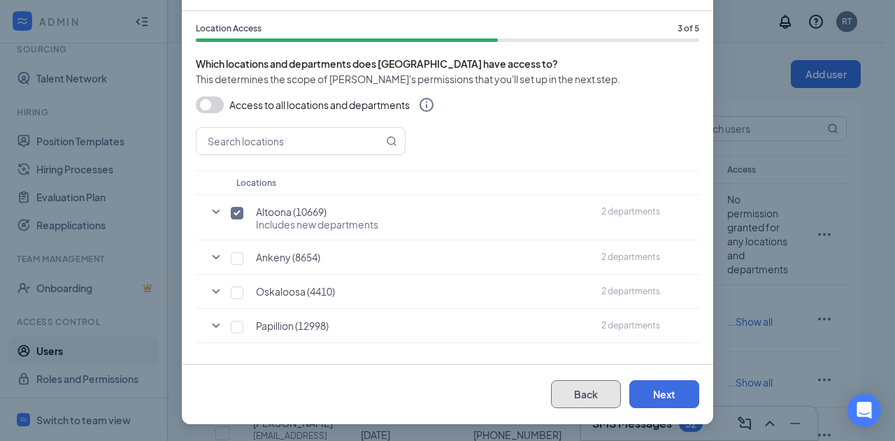
scroll to position [2, 0]
click at [574, 393] on button "Back" at bounding box center [586, 394] width 70 height 28
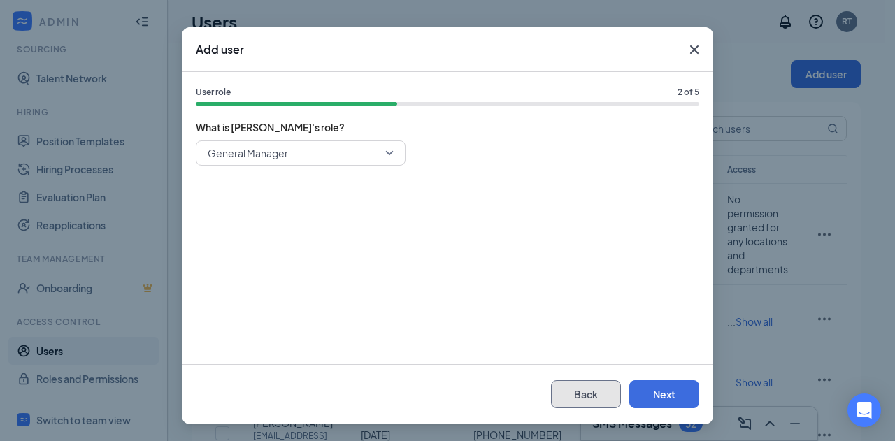
scroll to position [42, 0]
click at [574, 393] on button "Back" at bounding box center [586, 395] width 70 height 28
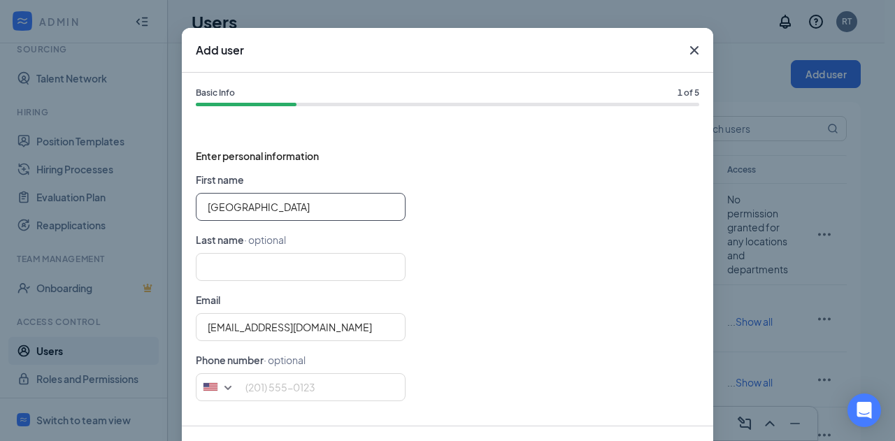
drag, startPoint x: 298, startPoint y: 207, endPoint x: 74, endPoint y: 226, distance: 225.1
click at [74, 226] on div "Add user Basic Info 1 of 5 Enter personal information First name Sydney Last na…" at bounding box center [447, 220] width 895 height 441
type input "GM"
type input "Altoona"
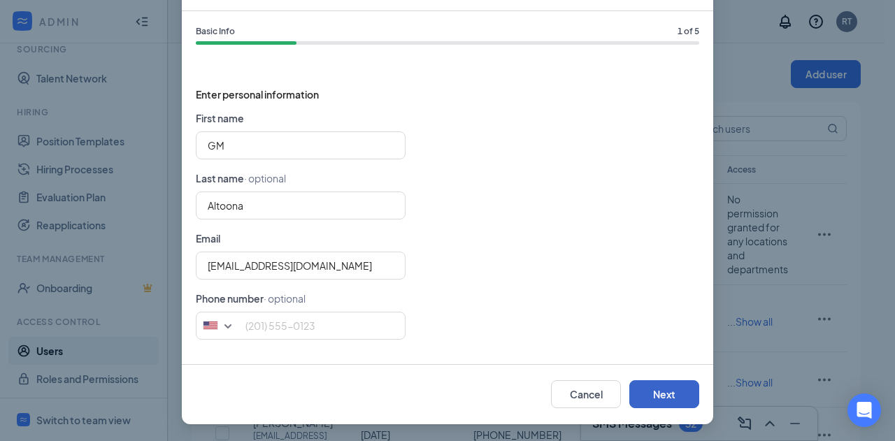
click at [653, 390] on button "Next" at bounding box center [664, 394] width 70 height 28
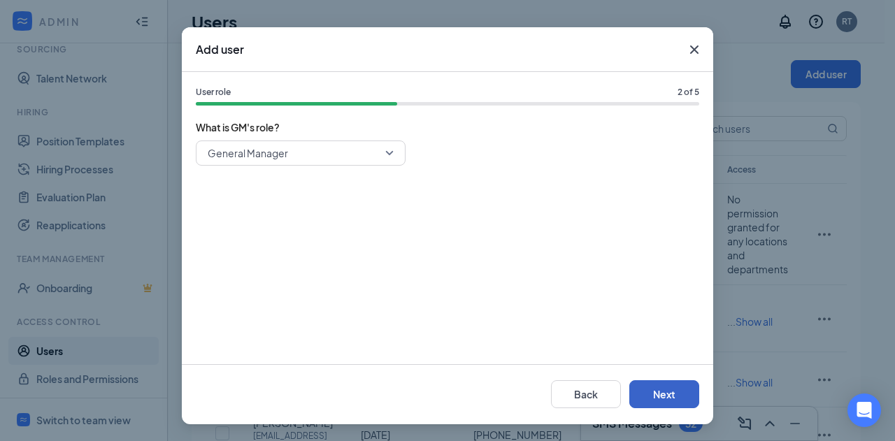
scroll to position [42, 0]
click at [659, 392] on button "Next" at bounding box center [664, 395] width 70 height 28
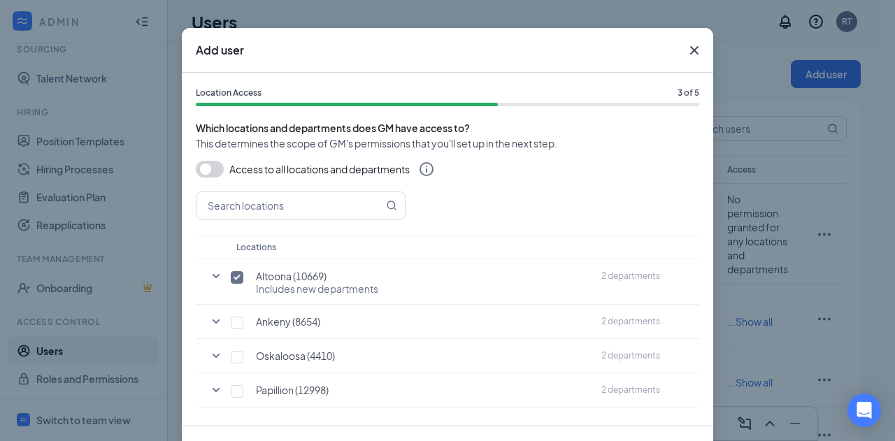
scroll to position [103, 0]
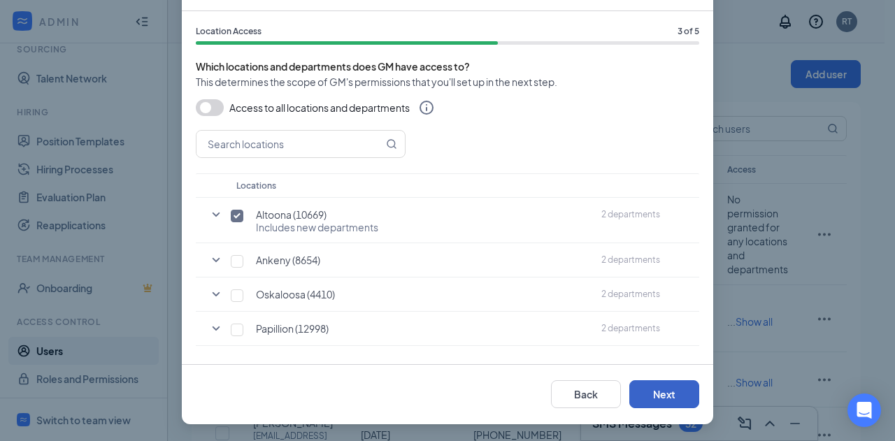
click at [659, 392] on button "Next" at bounding box center [664, 394] width 70 height 28
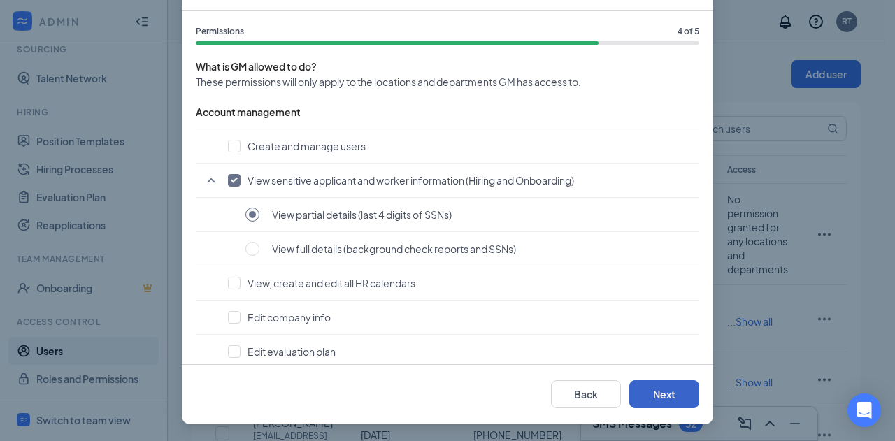
click at [659, 392] on button "Next" at bounding box center [664, 394] width 70 height 28
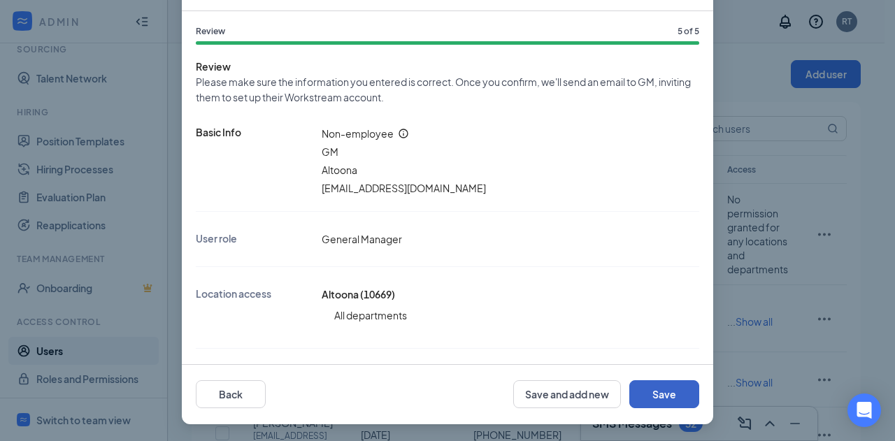
click at [659, 392] on button "Save" at bounding box center [664, 394] width 70 height 28
click at [778, 171] on div "Add user Review 5 of 5 Review Please make sure the information you entered is c…" at bounding box center [447, 220] width 895 height 441
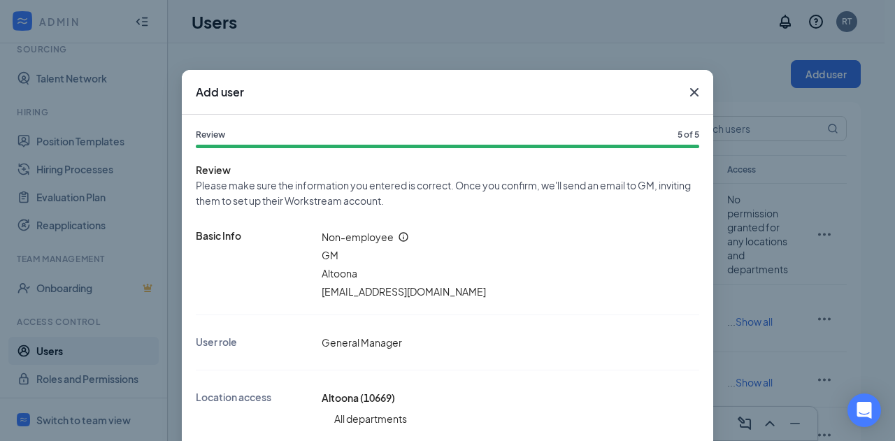
click at [690, 92] on icon "Cross" at bounding box center [694, 92] width 8 height 8
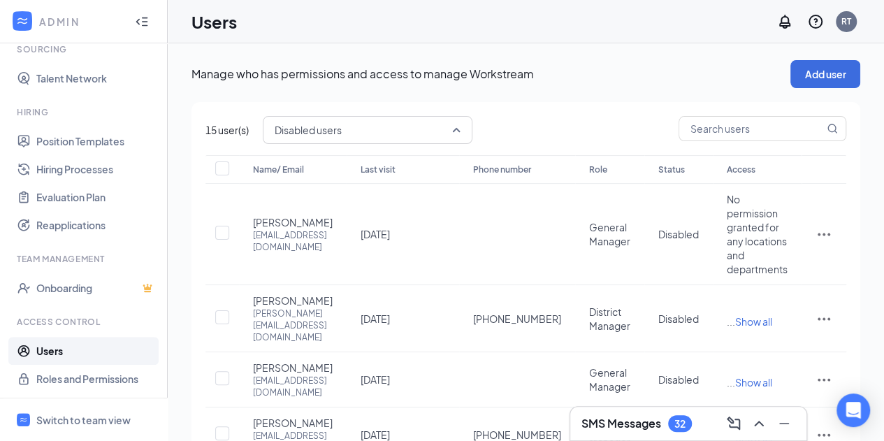
click at [443, 133] on span "Disabled users" at bounding box center [361, 130] width 173 height 21
click at [449, 124] on span "Disabled users" at bounding box center [368, 130] width 186 height 24
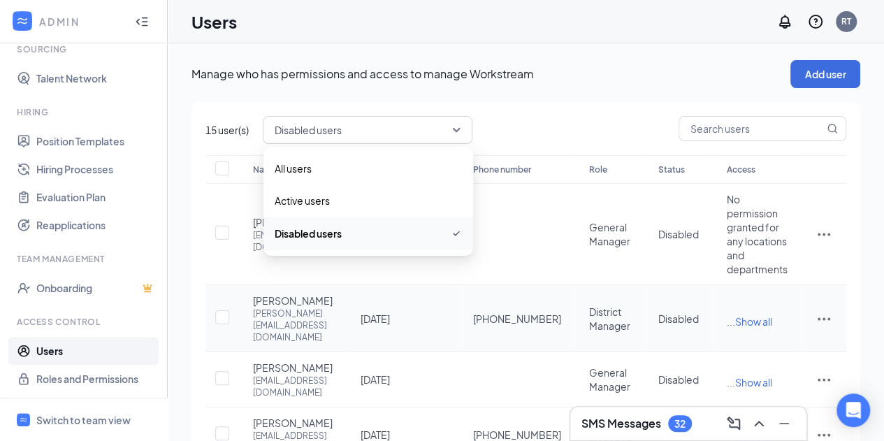
click at [541, 312] on span "+1 (515) 729-4525" at bounding box center [517, 319] width 88 height 14
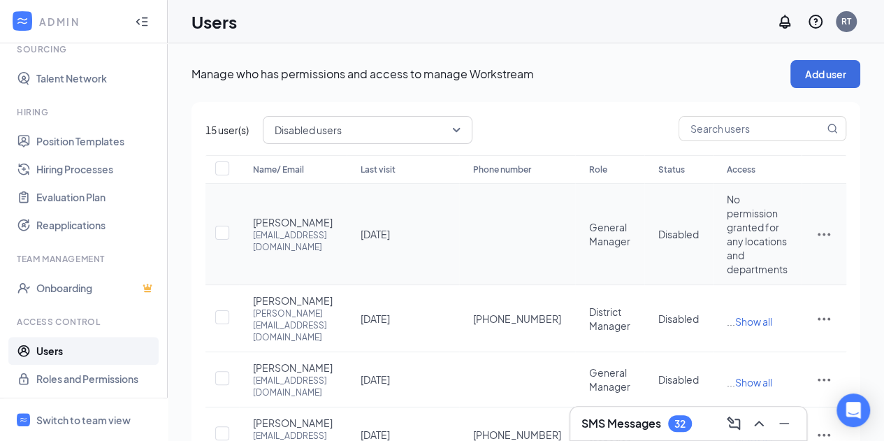
click at [305, 224] on span "Sandra Salmon" at bounding box center [293, 222] width 80 height 14
click at [217, 234] on input "checkbox" at bounding box center [222, 233] width 14 height 14
checkbox input "true"
click at [829, 235] on icon "ActionsIcon" at bounding box center [824, 234] width 13 height 3
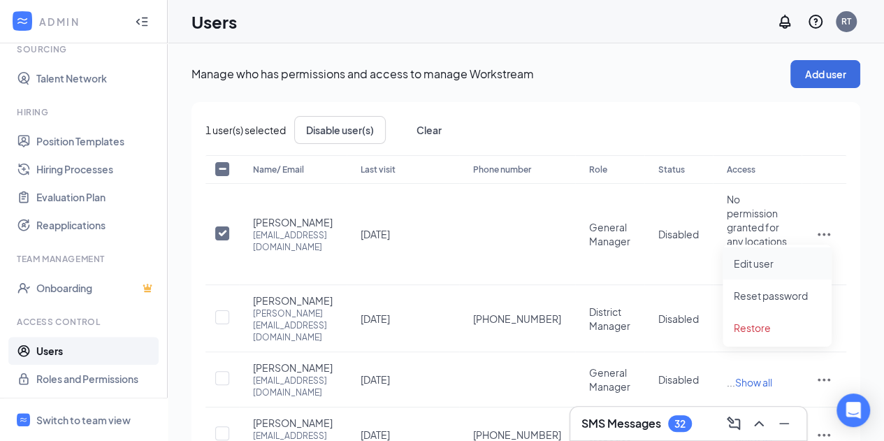
click at [765, 266] on span "Edit user" at bounding box center [754, 263] width 40 height 13
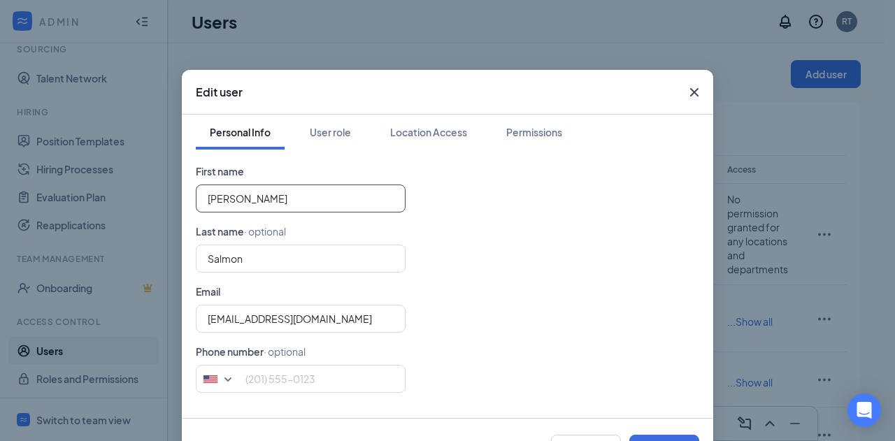
drag, startPoint x: 263, startPoint y: 202, endPoint x: 20, endPoint y: 216, distance: 243.6
click at [20, 216] on div "Edit user Personal Info User role Location Access Permissions First name Sandra…" at bounding box center [447, 220] width 895 height 441
type input "S"
type input "Salmon"
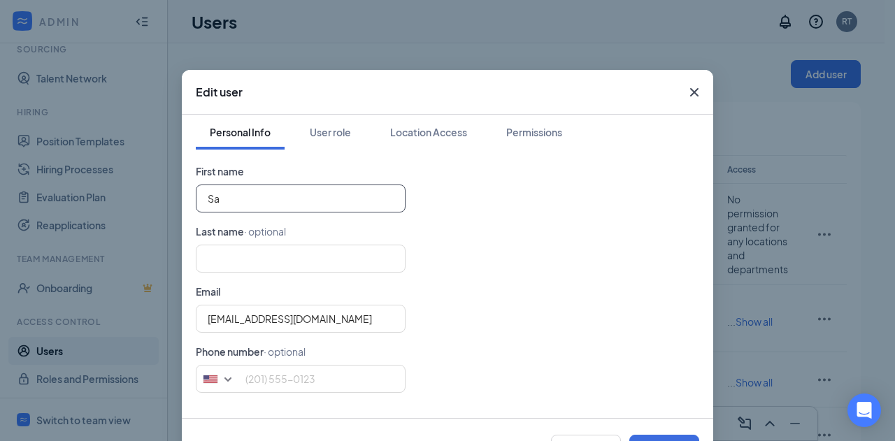
type input "S"
type input "GM"
type input "Altoona"
click at [328, 131] on div "User role" at bounding box center [330, 132] width 41 height 14
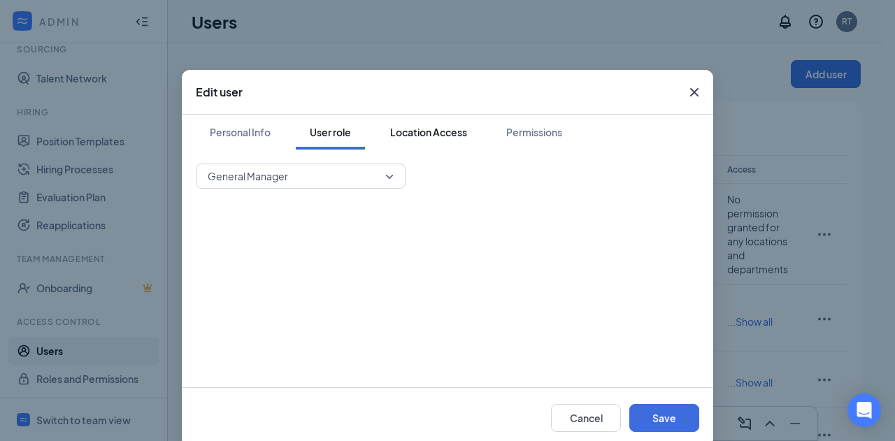
click at [412, 127] on div "Location Access" at bounding box center [428, 132] width 77 height 14
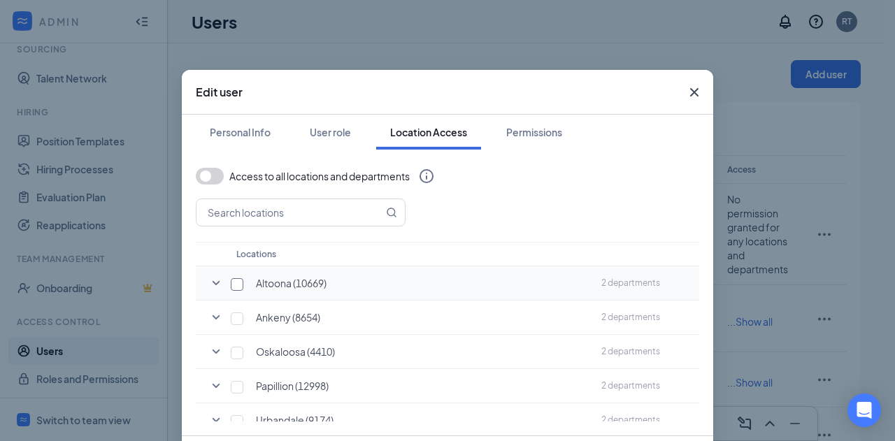
click at [233, 286] on input "checkbox" at bounding box center [237, 284] width 13 height 13
checkbox input "true"
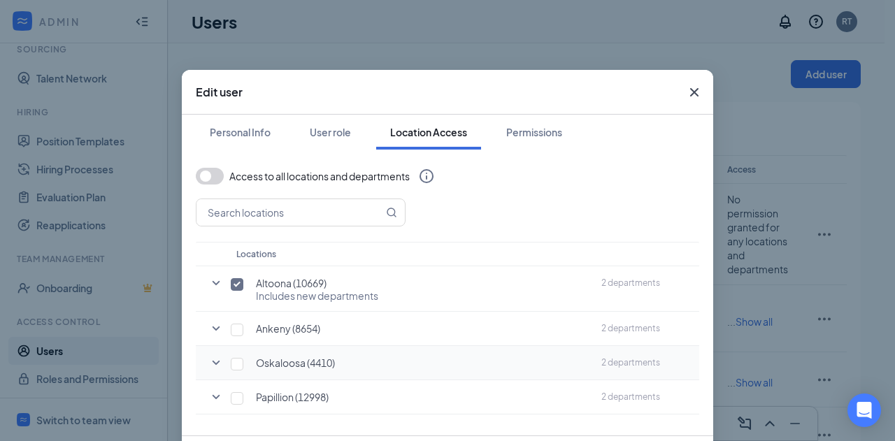
click at [478, 376] on td "Oskaloosa (4410)" at bounding box center [411, 363] width 365 height 34
click at [530, 127] on div "Permissions" at bounding box center [534, 132] width 56 height 14
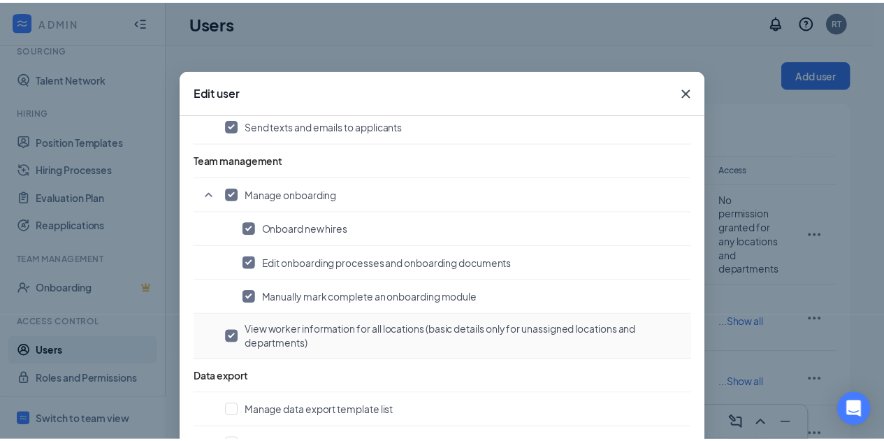
scroll to position [103, 0]
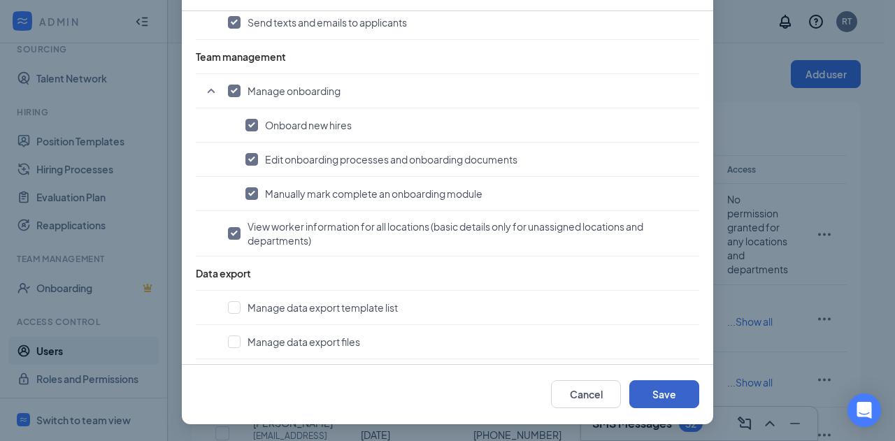
click at [679, 392] on button "Save" at bounding box center [664, 394] width 70 height 28
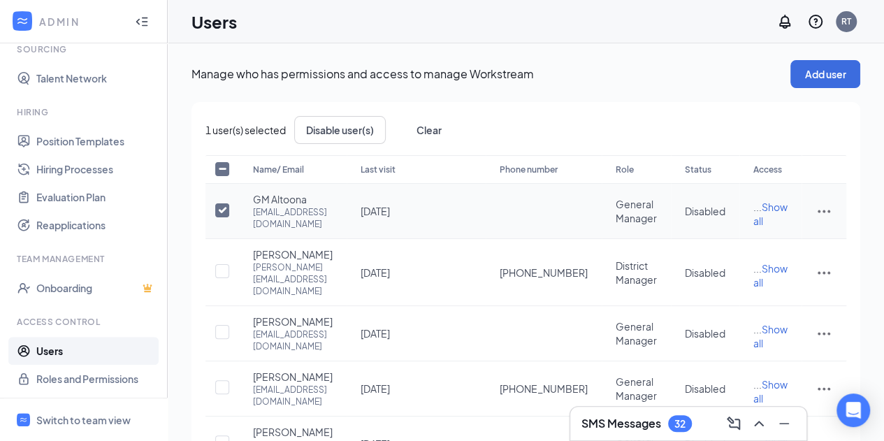
click at [825, 215] on icon "ActionsIcon" at bounding box center [824, 211] width 17 height 17
click at [760, 310] on span "Restore" at bounding box center [752, 309] width 37 height 13
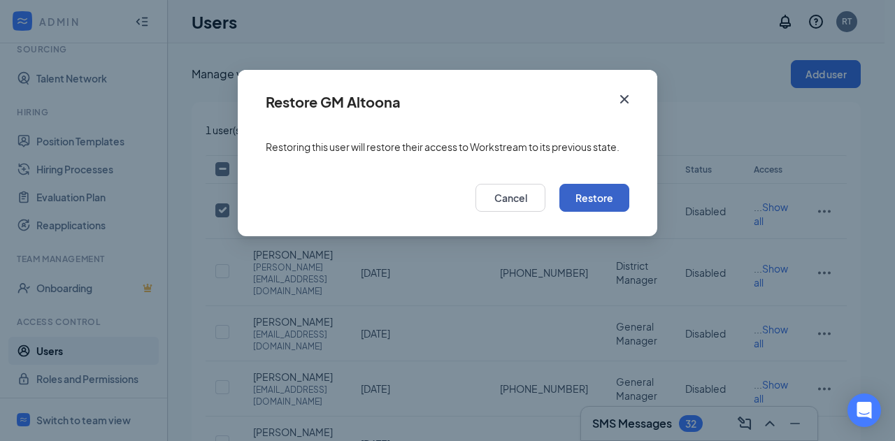
click at [600, 196] on button "Restore" at bounding box center [594, 198] width 70 height 28
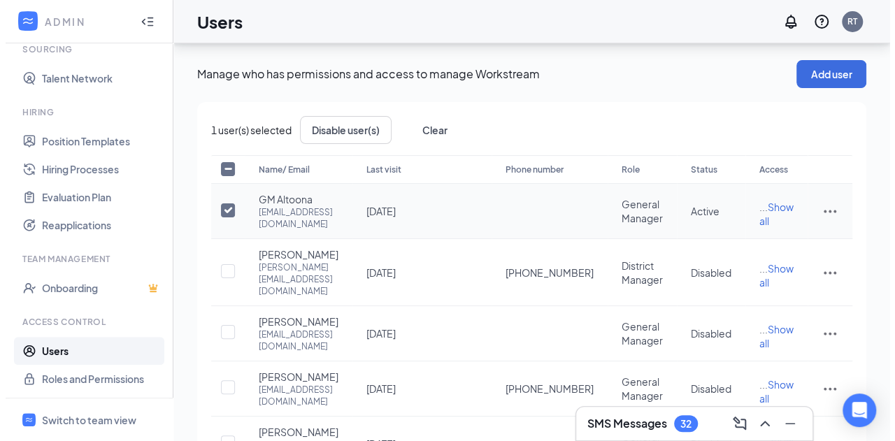
scroll to position [80, 0]
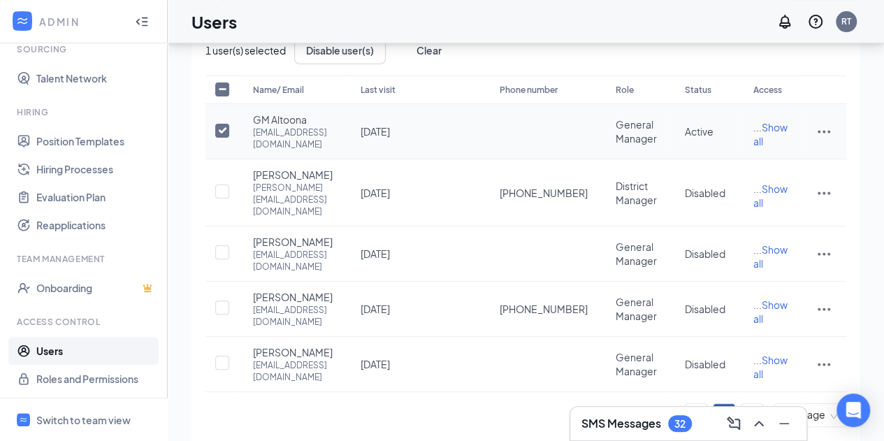
click at [225, 138] on input "checkbox" at bounding box center [222, 131] width 14 height 14
checkbox input "false"
click at [224, 356] on input "checkbox" at bounding box center [222, 363] width 14 height 14
checkbox input "true"
click at [821, 356] on icon "ActionsIcon" at bounding box center [824, 364] width 17 height 17
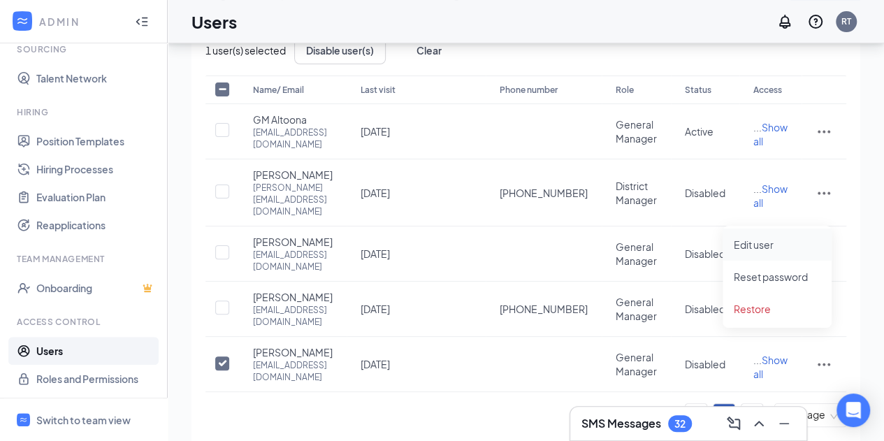
click at [765, 245] on span "Edit user" at bounding box center [754, 244] width 40 height 13
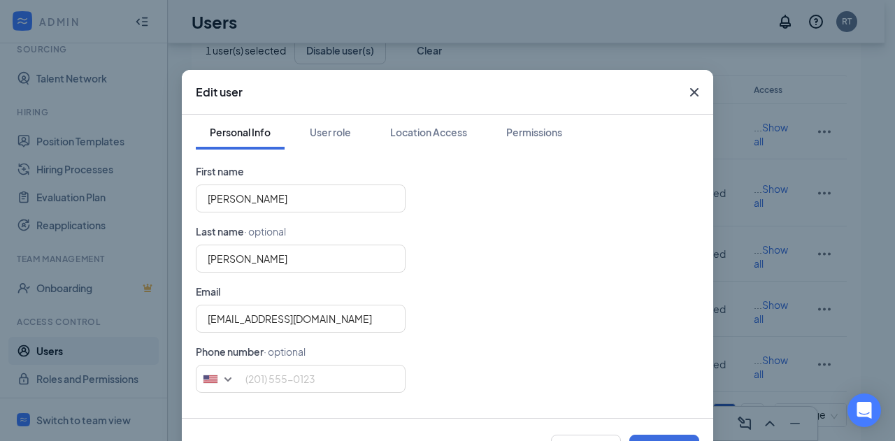
click at [765, 245] on div "Edit user Personal Info User role Location Access Permissions First name Theres…" at bounding box center [447, 220] width 895 height 441
drag, startPoint x: 318, startPoint y: 195, endPoint x: 42, endPoint y: 203, distance: 276.2
click at [42, 203] on div "Edit user Personal Info User role Location Access Permissions First name Theres…" at bounding box center [447, 220] width 895 height 441
type input "GM Osky"
drag, startPoint x: 273, startPoint y: 259, endPoint x: 23, endPoint y: 212, distance: 254.0
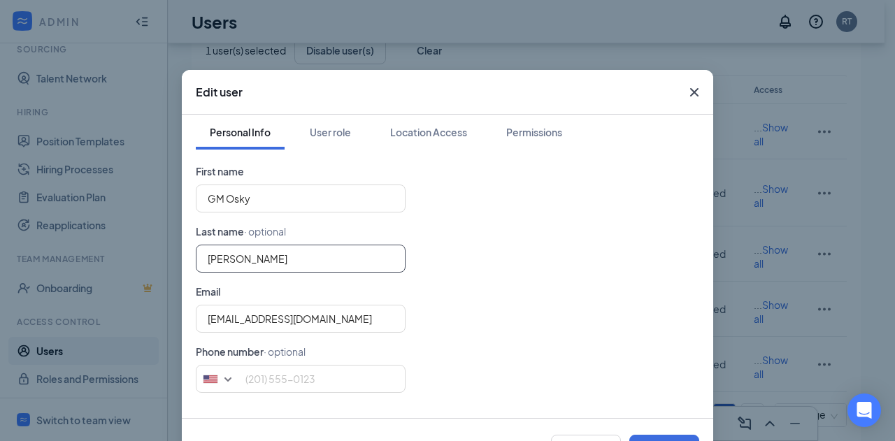
click at [23, 212] on div "Edit user Personal Info User role Location Access Permissions First name GM Osk…" at bounding box center [447, 220] width 895 height 441
type input "GM"
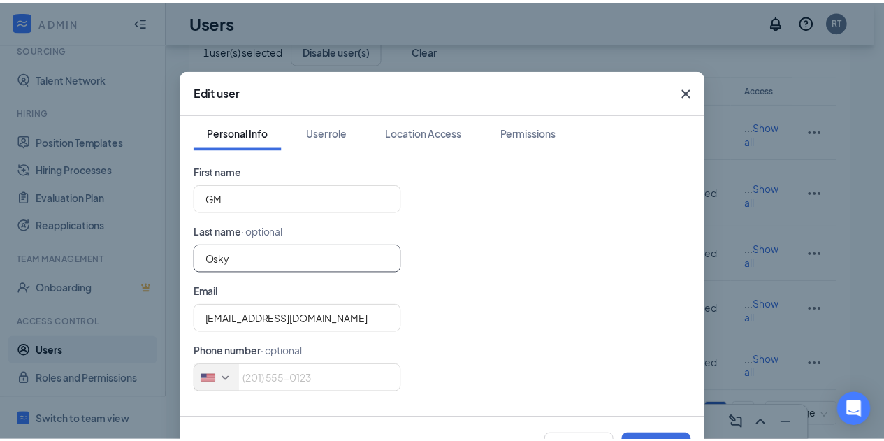
scroll to position [53, 0]
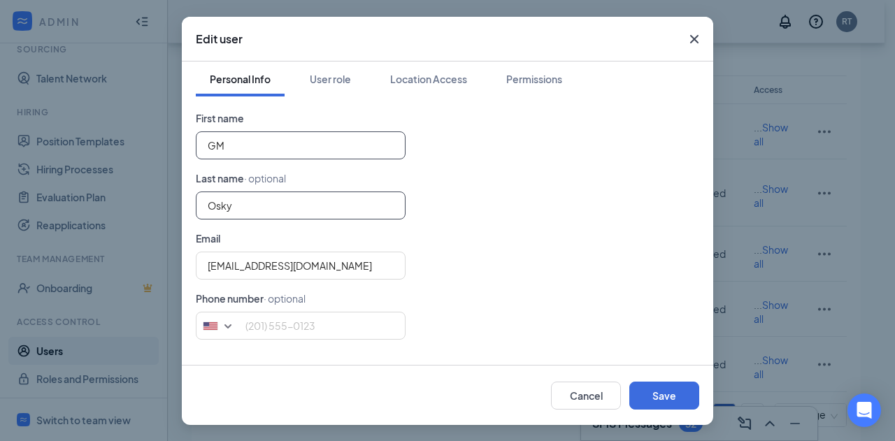
type input "Osky"
click at [299, 148] on input "GM" at bounding box center [301, 145] width 210 height 28
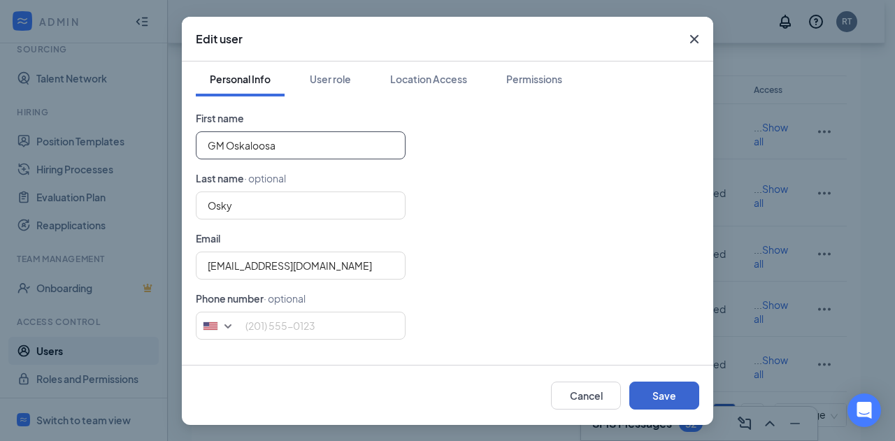
type input "GM Oskaloosa"
click at [671, 391] on button "Save" at bounding box center [664, 396] width 70 height 28
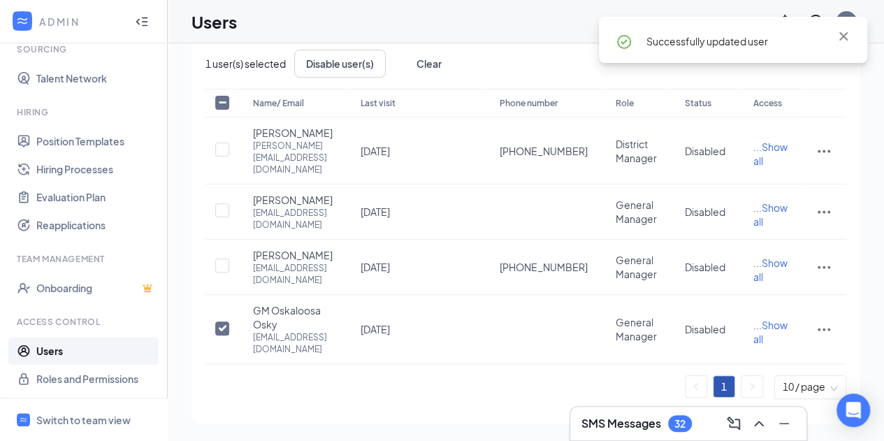
scroll to position [29, 0]
